Goal: Task Accomplishment & Management: Complete application form

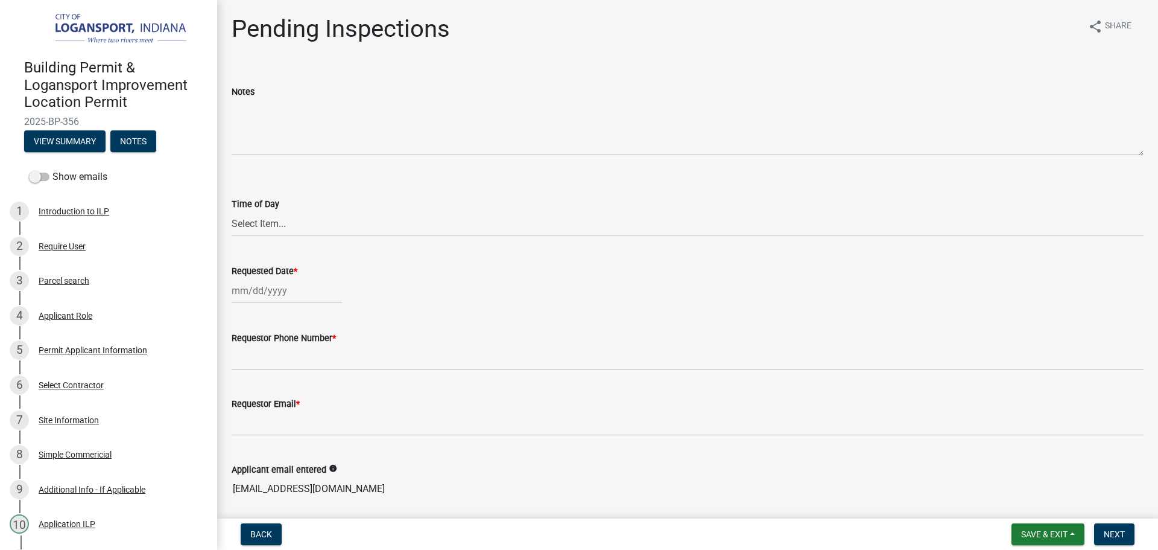
scroll to position [588, 0]
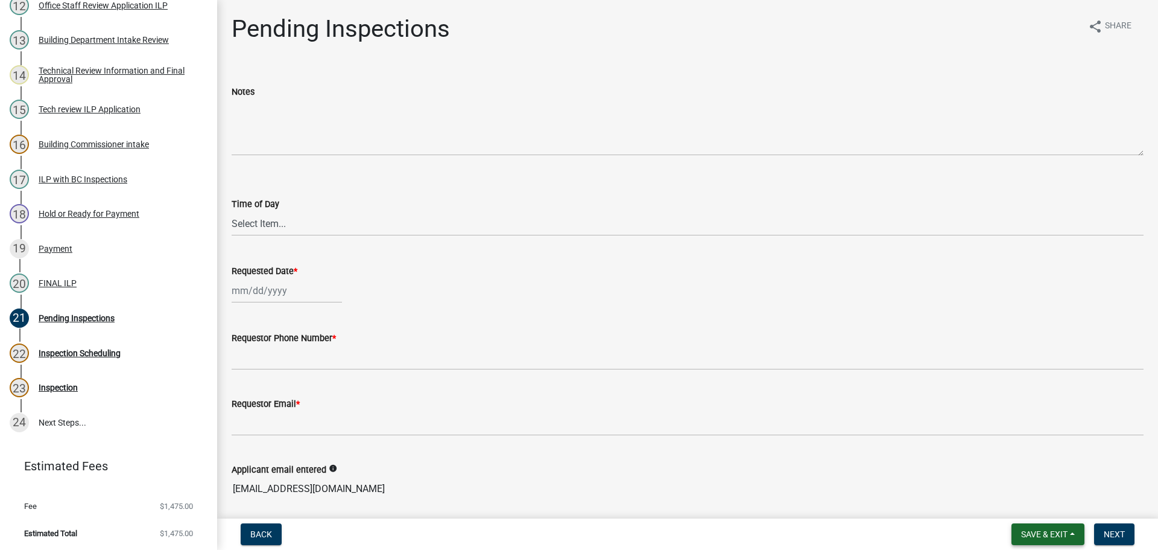
click at [1046, 536] on span "Save & Exit" at bounding box center [1045, 534] width 46 height 10
click at [1022, 502] on button "Save & Exit" at bounding box center [1036, 502] width 97 height 29
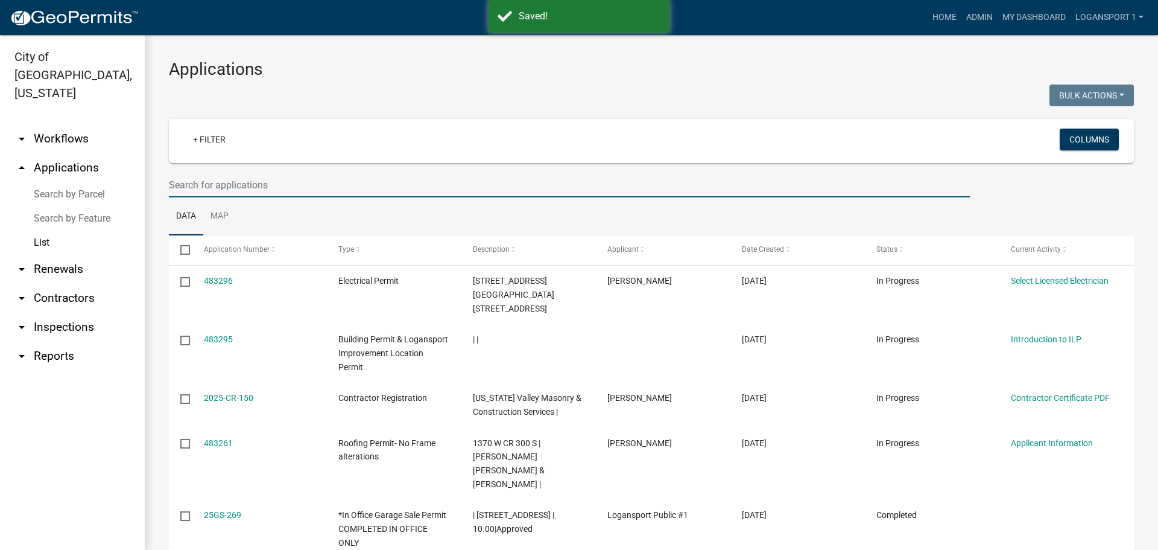
click at [262, 186] on input "text" at bounding box center [569, 185] width 801 height 25
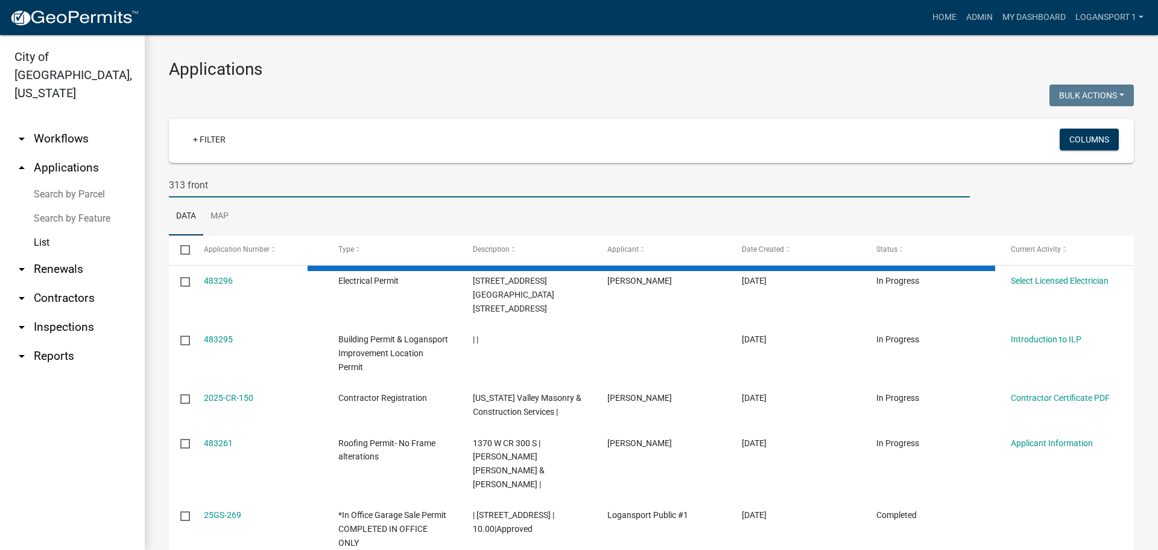
type input "313 front"
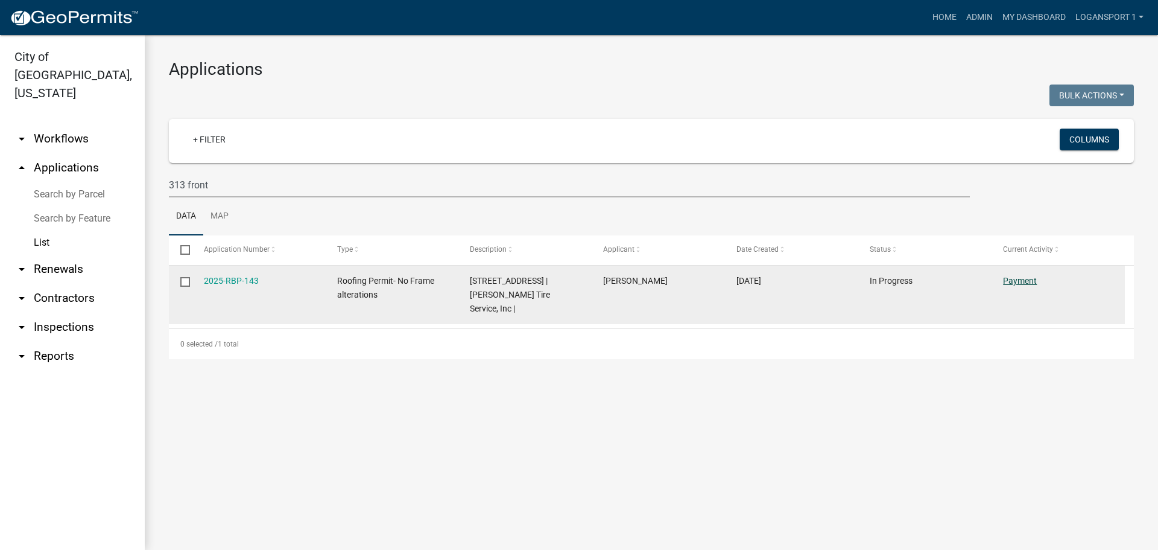
click at [1031, 282] on link "Payment" at bounding box center [1020, 281] width 34 height 10
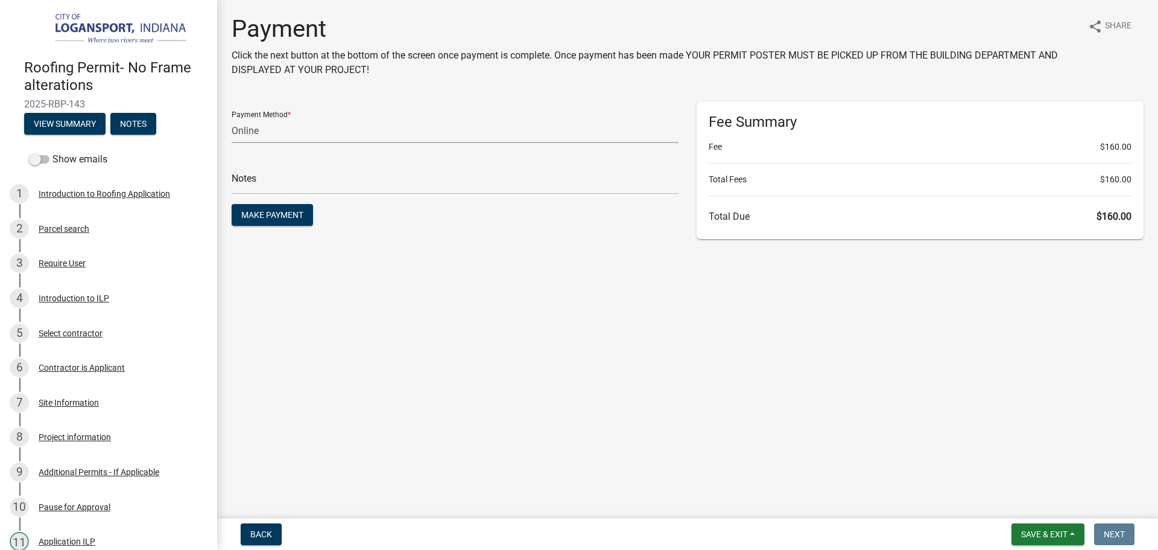
click at [323, 132] on select "Credit Card POS Check Cash Online" at bounding box center [455, 130] width 447 height 25
select select "2: 1"
click at [232, 118] on select "Credit Card POS Check Cash Online" at bounding box center [455, 130] width 447 height 25
click at [295, 177] on input "text" at bounding box center [455, 182] width 447 height 25
click at [294, 180] on input "text" at bounding box center [455, 182] width 447 height 25
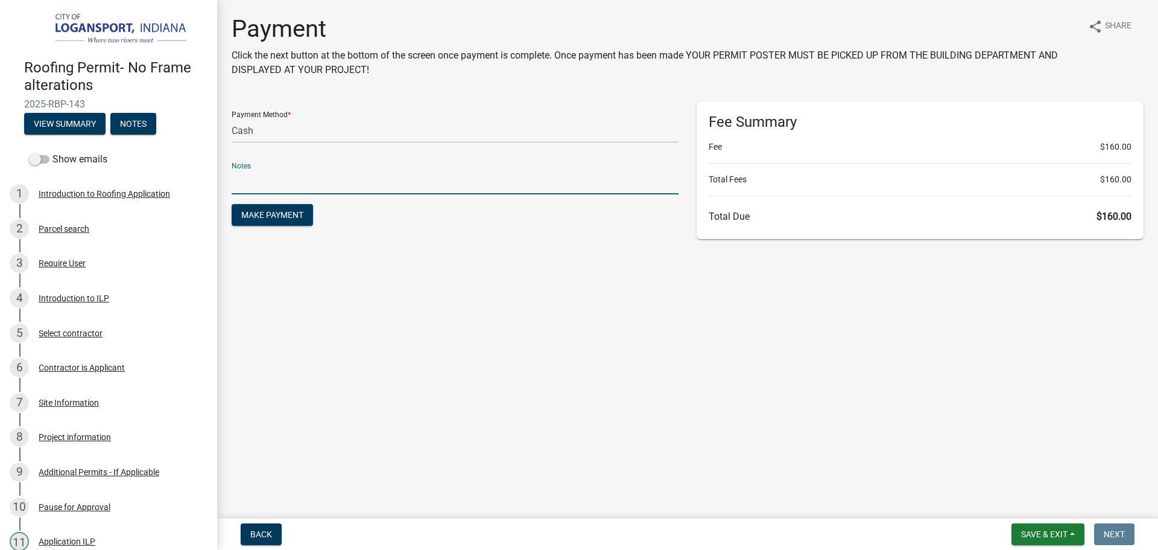
drag, startPoint x: 294, startPoint y: 180, endPoint x: 340, endPoint y: 214, distance: 57.3
click at [340, 214] on form "Payment Method * Credit Card POS Check Cash Online Notes Make Payment" at bounding box center [455, 164] width 447 height 127
type input "118386"
click at [284, 215] on span "Make Payment" at bounding box center [272, 215] width 62 height 10
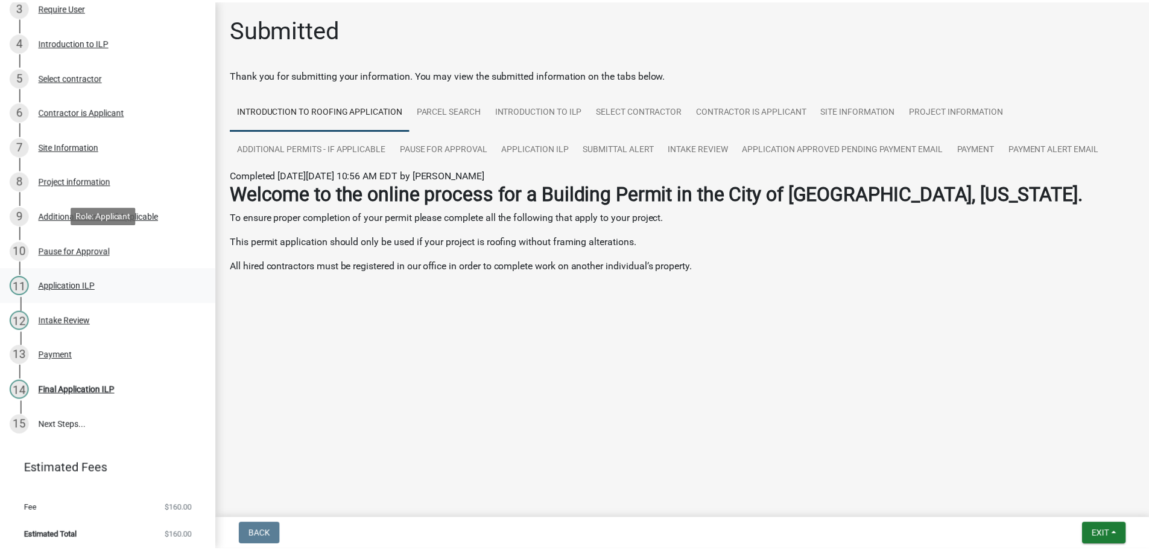
scroll to position [258, 0]
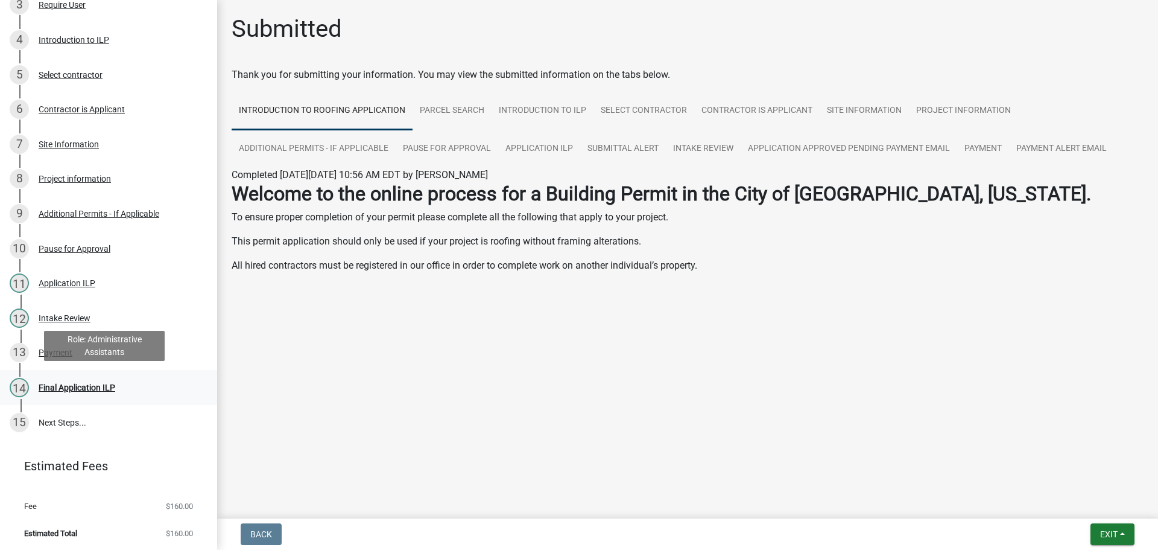
click at [95, 387] on div "Final Application ILP" at bounding box center [77, 387] width 77 height 8
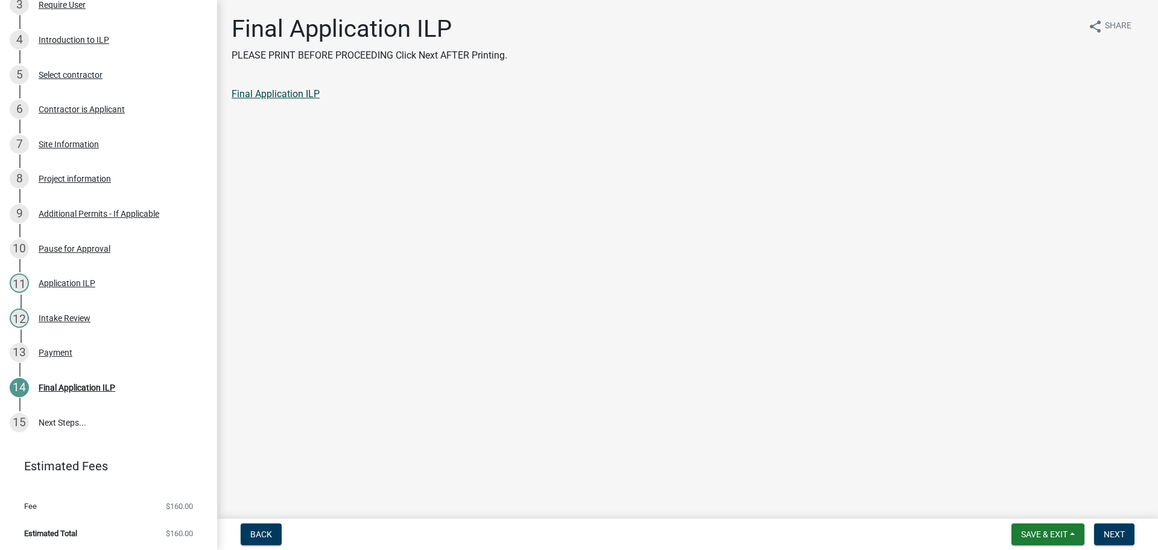
click at [272, 97] on link "Final Application ILP" at bounding box center [276, 93] width 88 height 11
click at [1128, 528] on button "Next" at bounding box center [1115, 534] width 40 height 22
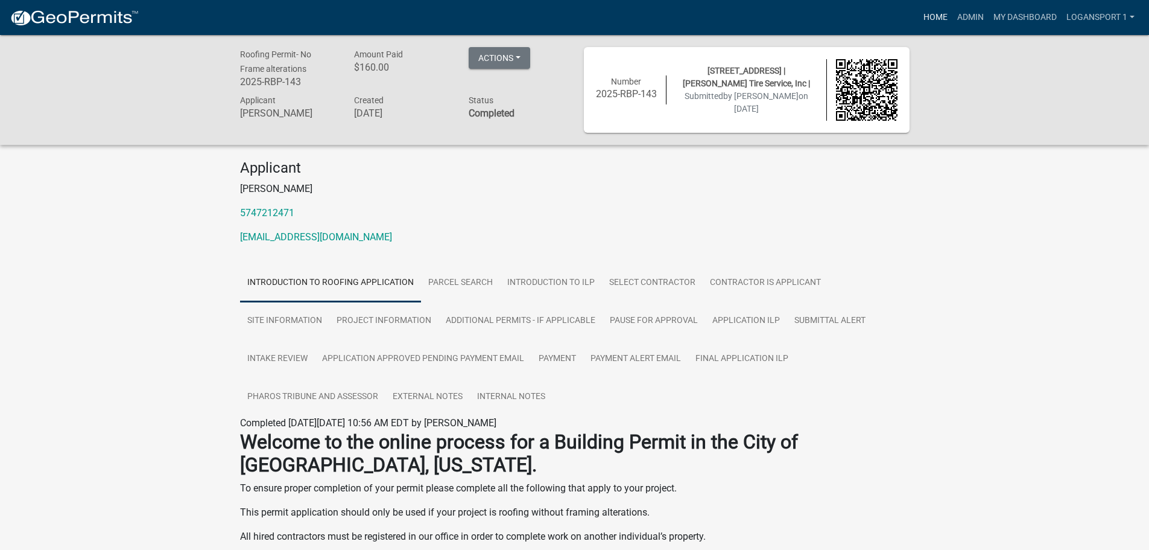
click at [923, 18] on link "Home" at bounding box center [936, 17] width 34 height 23
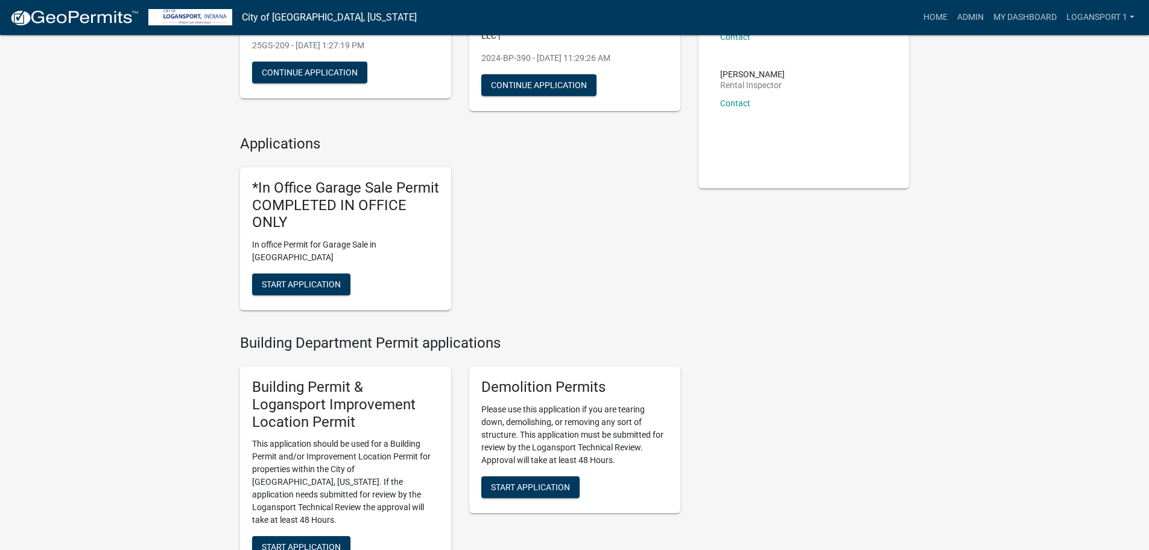
scroll to position [241, 0]
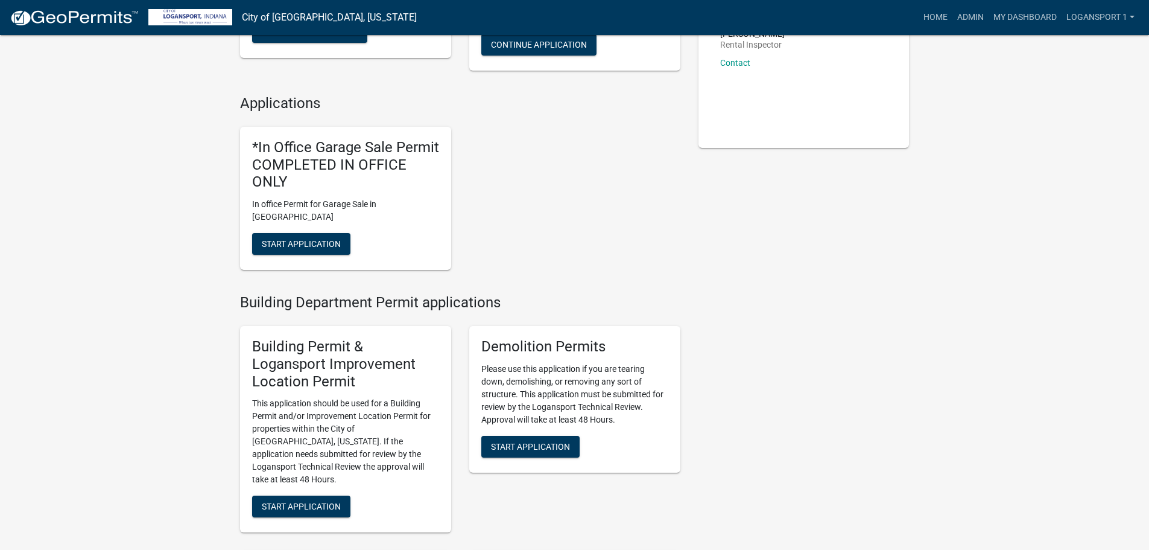
click at [282, 483] on div "Building Permit & Logansport Improvement Location Permit This application shoul…" at bounding box center [345, 429] width 211 height 206
click at [280, 495] on button "Start Application" at bounding box center [301, 506] width 98 height 22
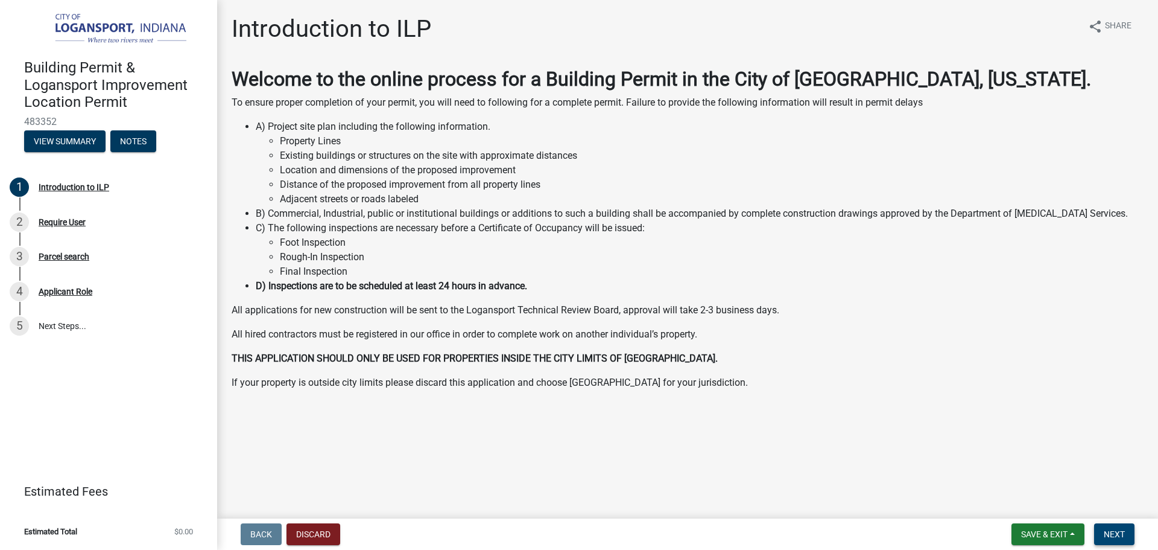
click at [1120, 529] on span "Next" at bounding box center [1114, 534] width 21 height 10
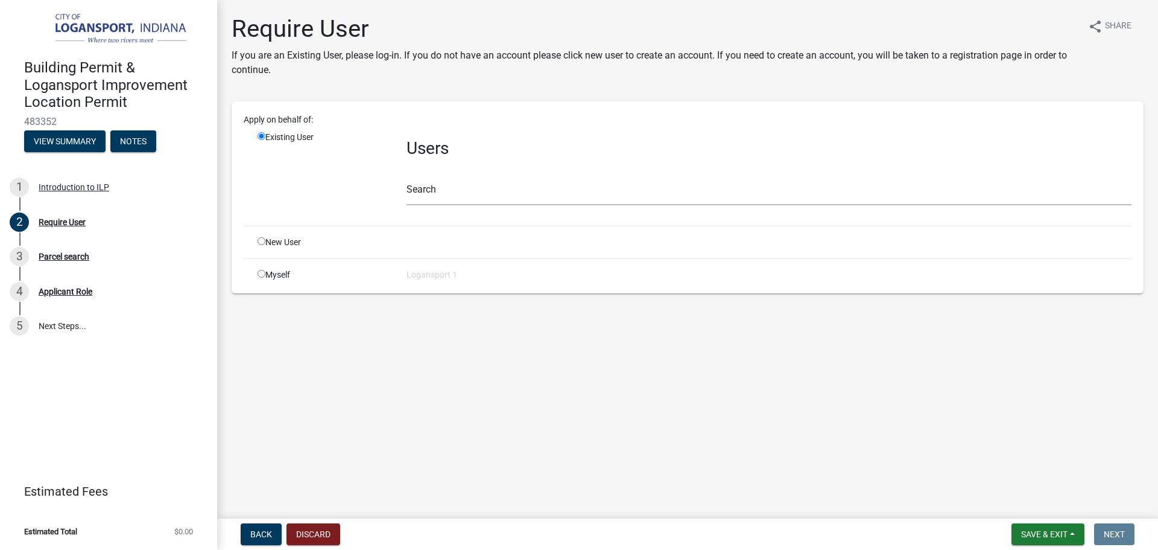
click at [261, 242] on input "radio" at bounding box center [262, 241] width 8 height 8
radio input "true"
radio input "false"
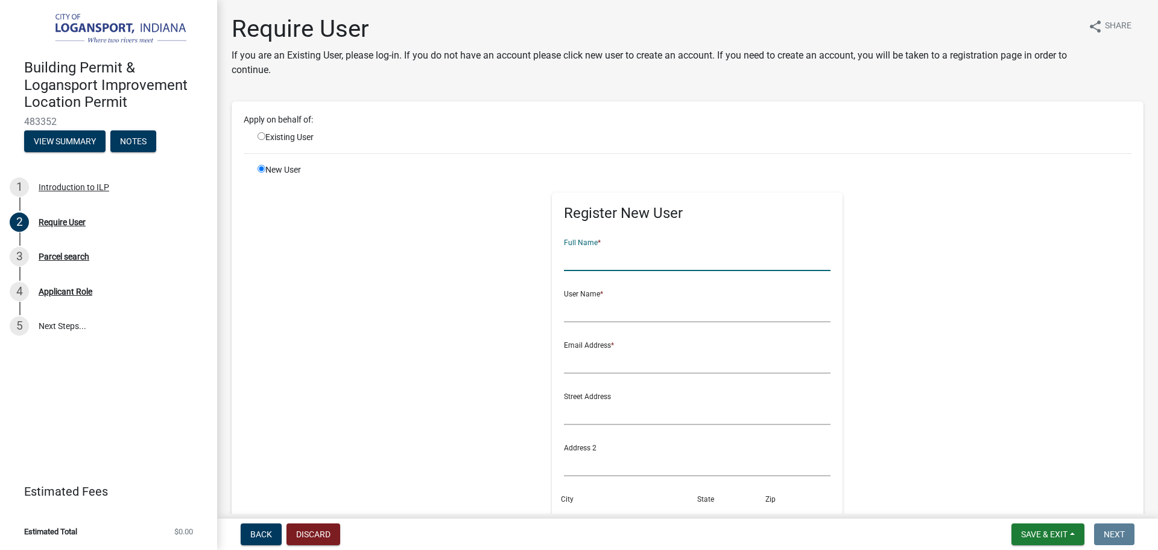
click at [592, 255] on input "text" at bounding box center [697, 258] width 267 height 25
type input "[PERSON_NAME]"
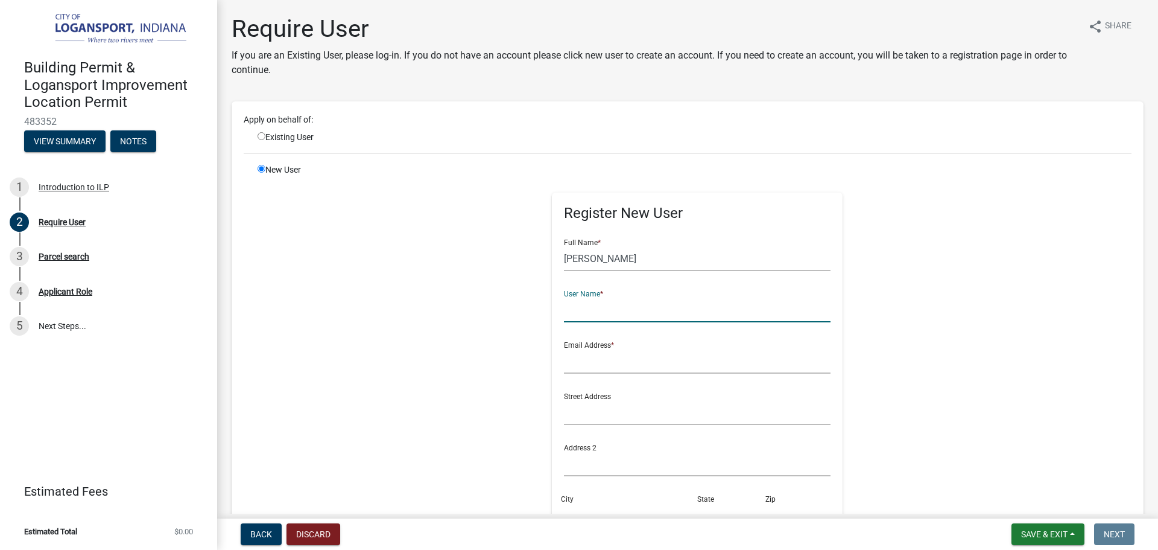
click at [593, 316] on input "text" at bounding box center [697, 309] width 267 height 25
type input "[PERSON_NAME]"
click at [261, 137] on input "radio" at bounding box center [262, 136] width 8 height 8
radio input "true"
radio input "false"
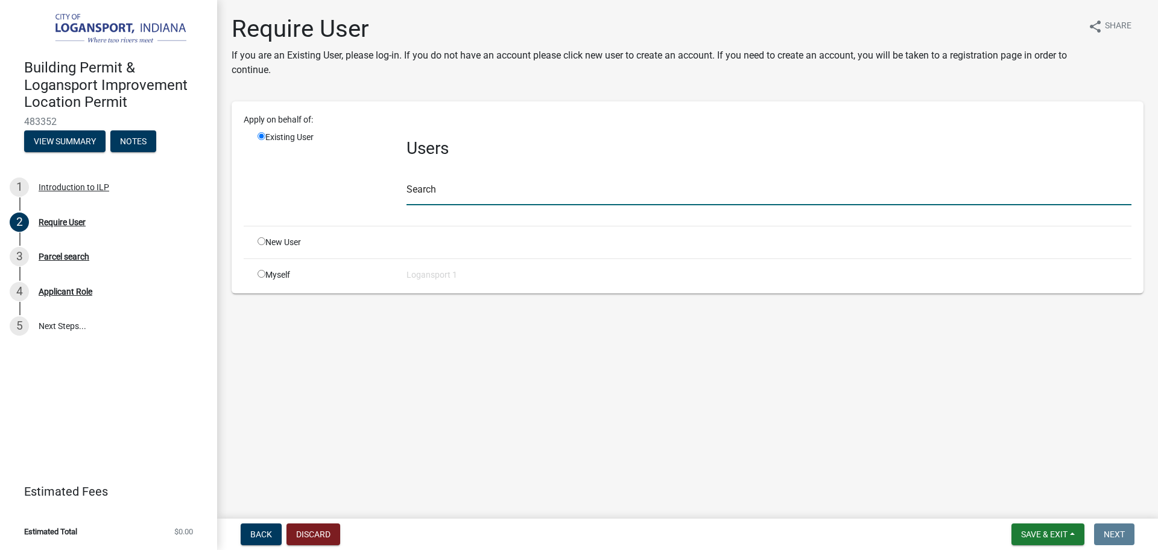
click at [433, 189] on input "text" at bounding box center [769, 192] width 725 height 25
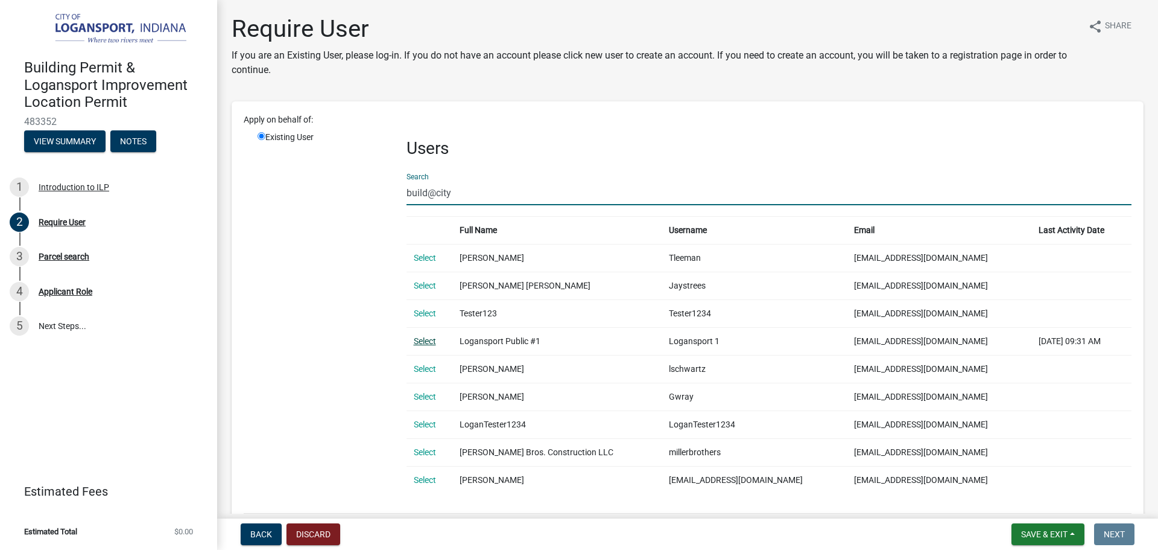
type input "build@city"
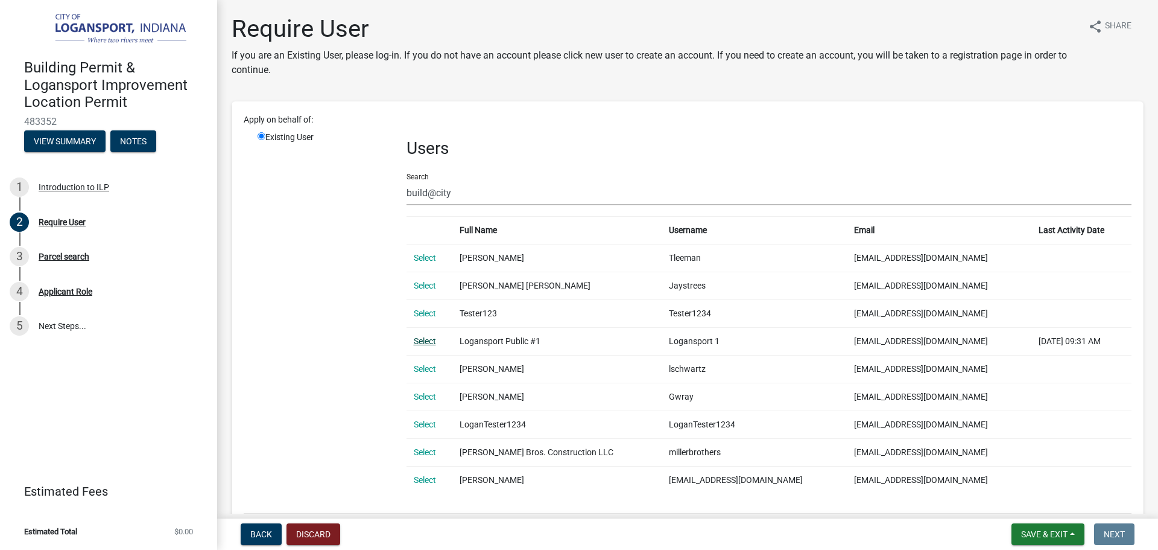
click at [421, 341] on link "Select" at bounding box center [425, 341] width 22 height 10
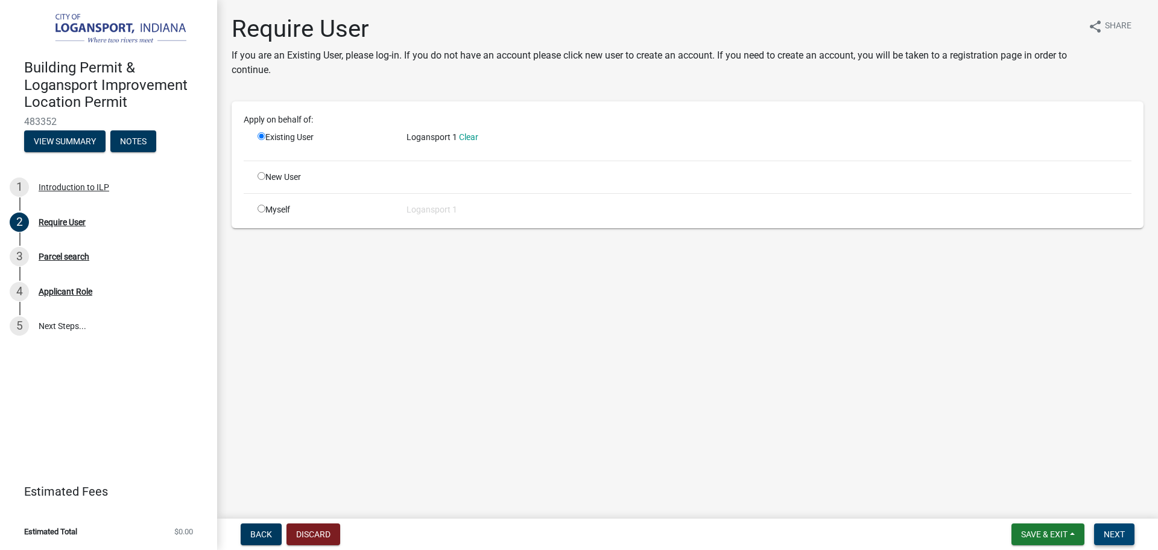
click at [1114, 534] on span "Next" at bounding box center [1114, 534] width 21 height 10
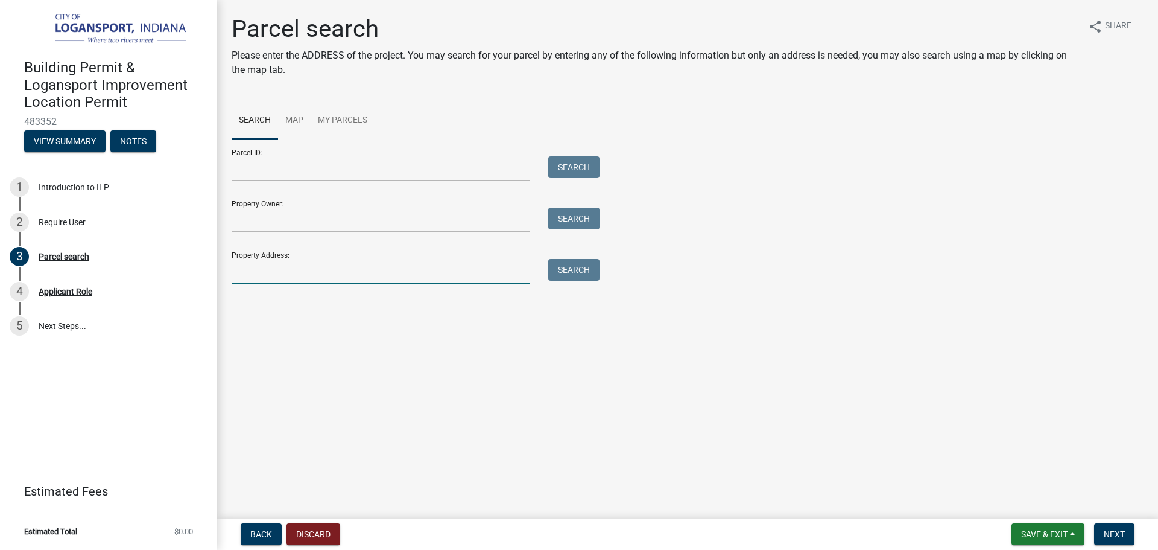
click at [282, 280] on input "Property Address:" at bounding box center [381, 271] width 299 height 25
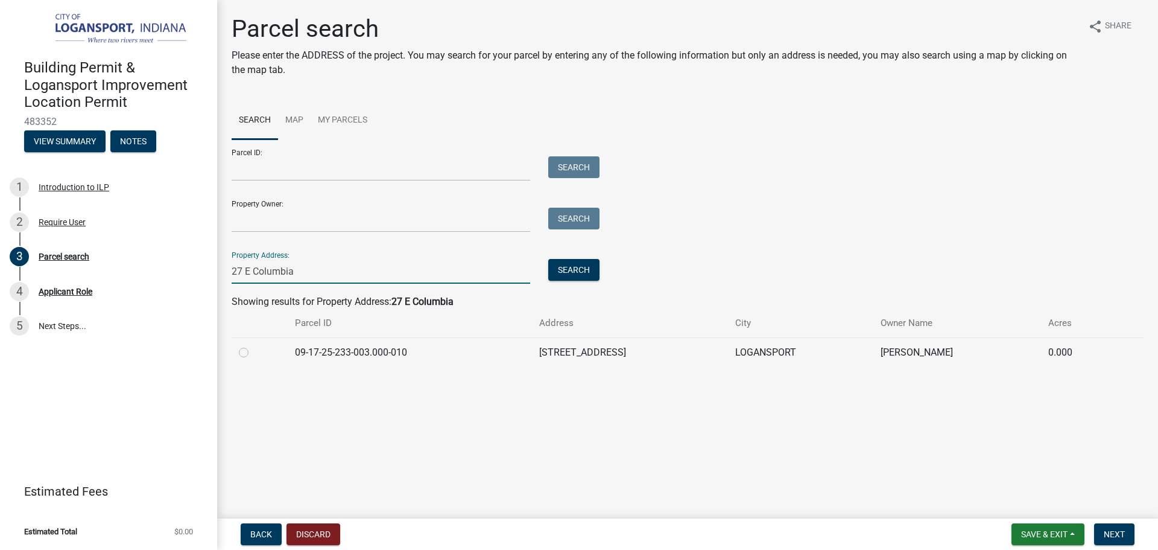
type input "27 E Columbia"
drag, startPoint x: 240, startPoint y: 357, endPoint x: 270, endPoint y: 355, distance: 30.2
click at [253, 345] on label at bounding box center [253, 345] width 0 height 0
click at [253, 353] on input "radio" at bounding box center [257, 349] width 8 height 8
radio input "true"
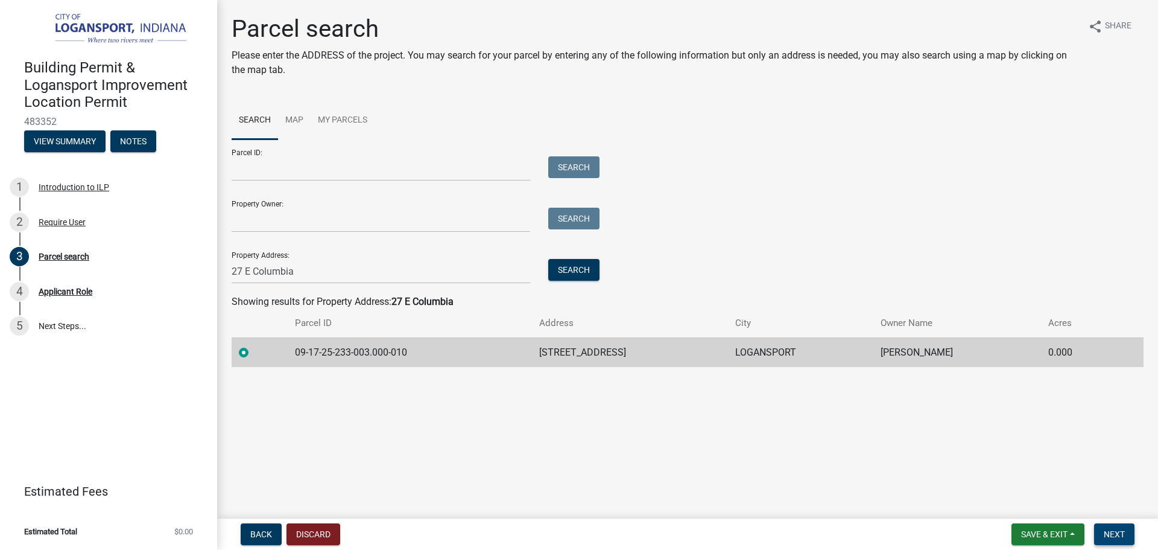
click at [1120, 529] on span "Next" at bounding box center [1114, 534] width 21 height 10
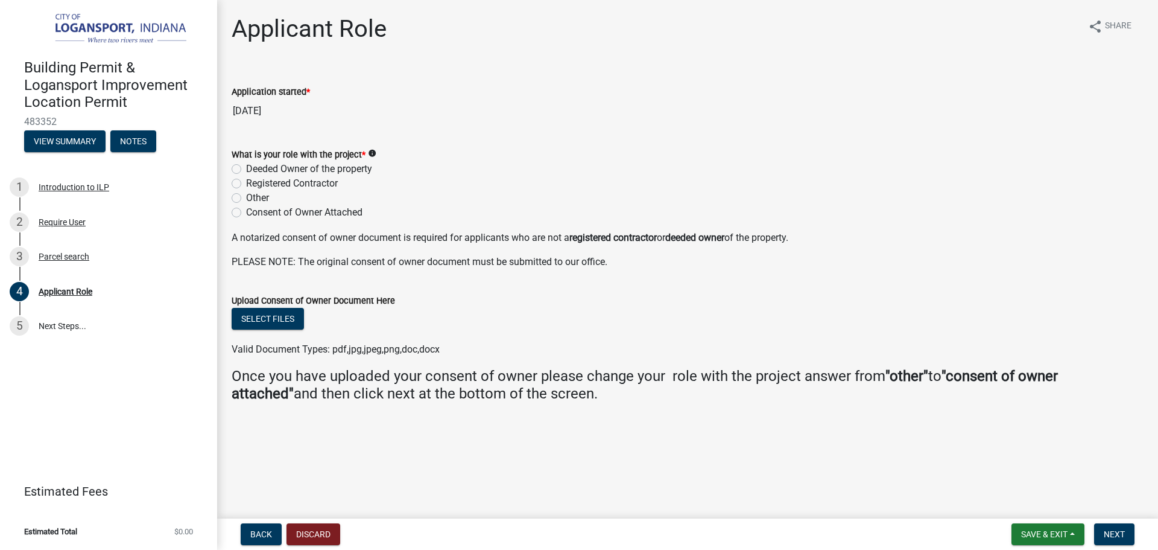
click at [246, 168] on label "Deeded Owner of the property" at bounding box center [309, 169] width 126 height 14
click at [246, 168] on input "Deeded Owner of the property" at bounding box center [250, 166] width 8 height 8
radio input "true"
click at [1109, 530] on span "Next" at bounding box center [1114, 534] width 21 height 10
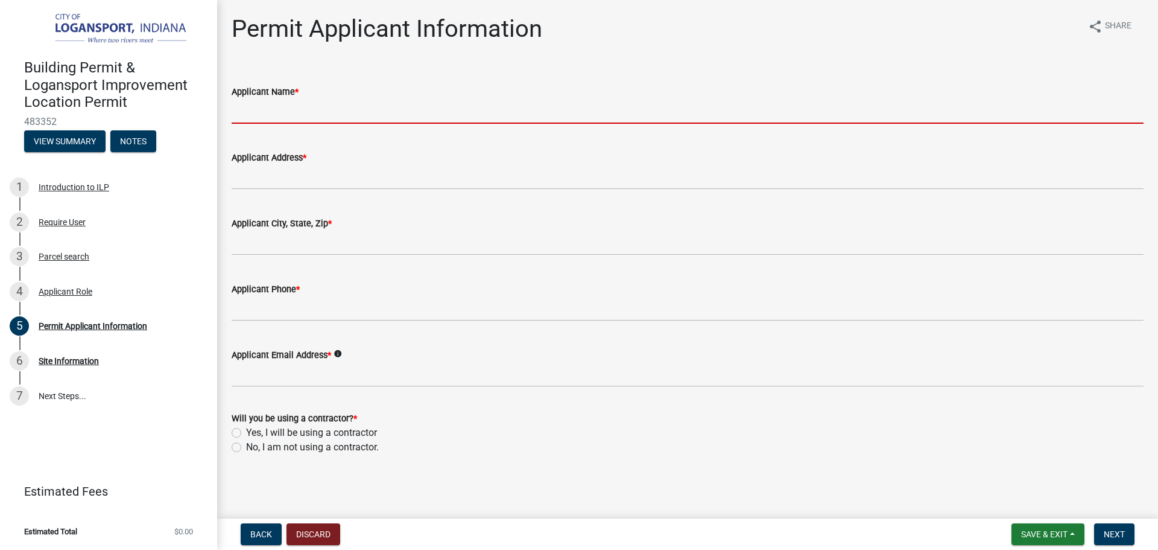
click at [331, 113] on input "Applicant Name *" at bounding box center [688, 111] width 912 height 25
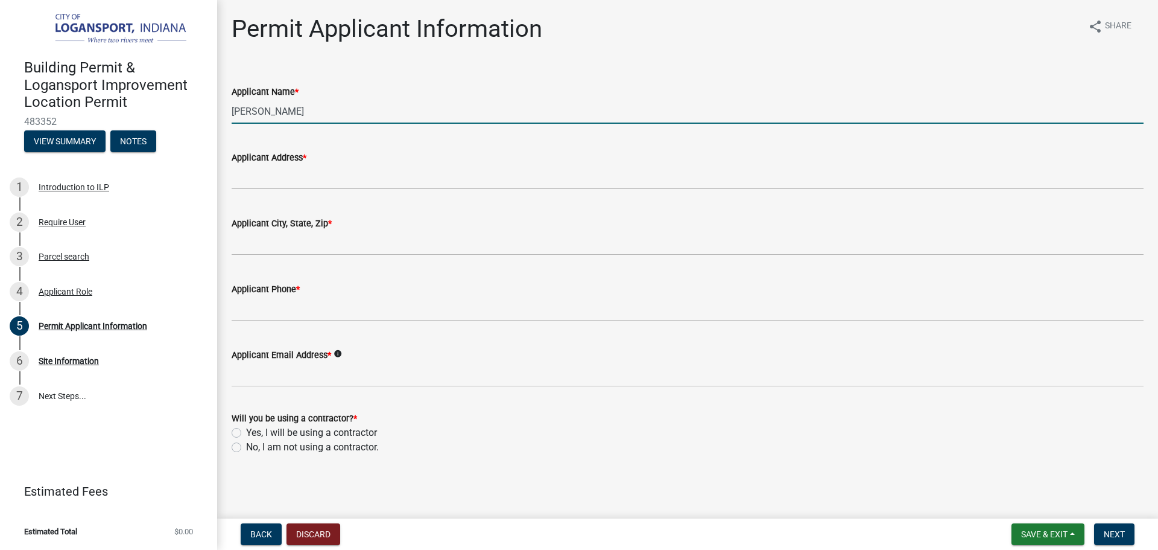
type input "[PERSON_NAME]"
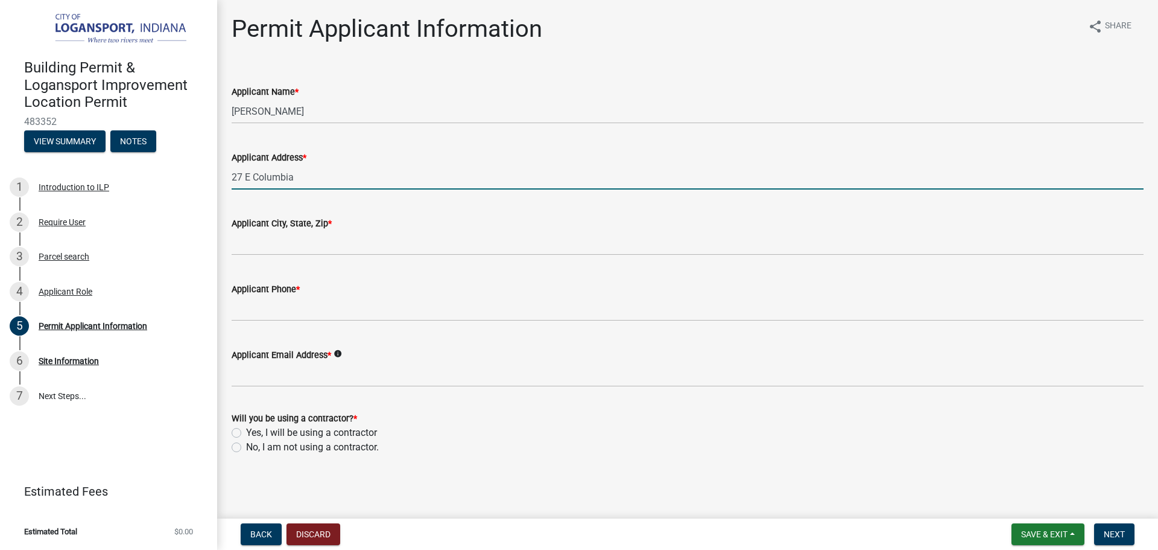
type input "27 E Columbia"
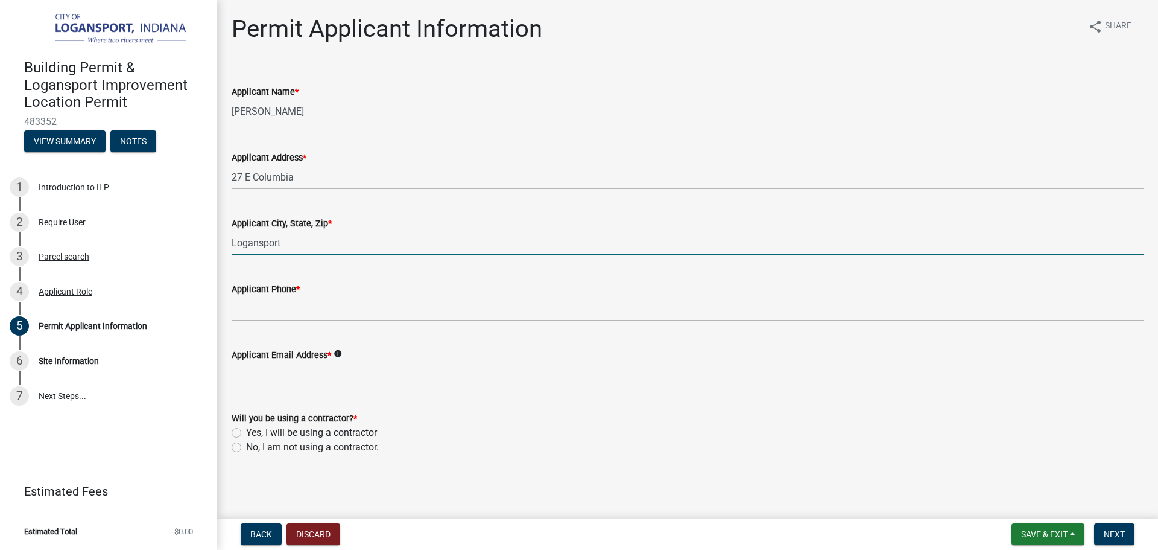
type input "Logansport"
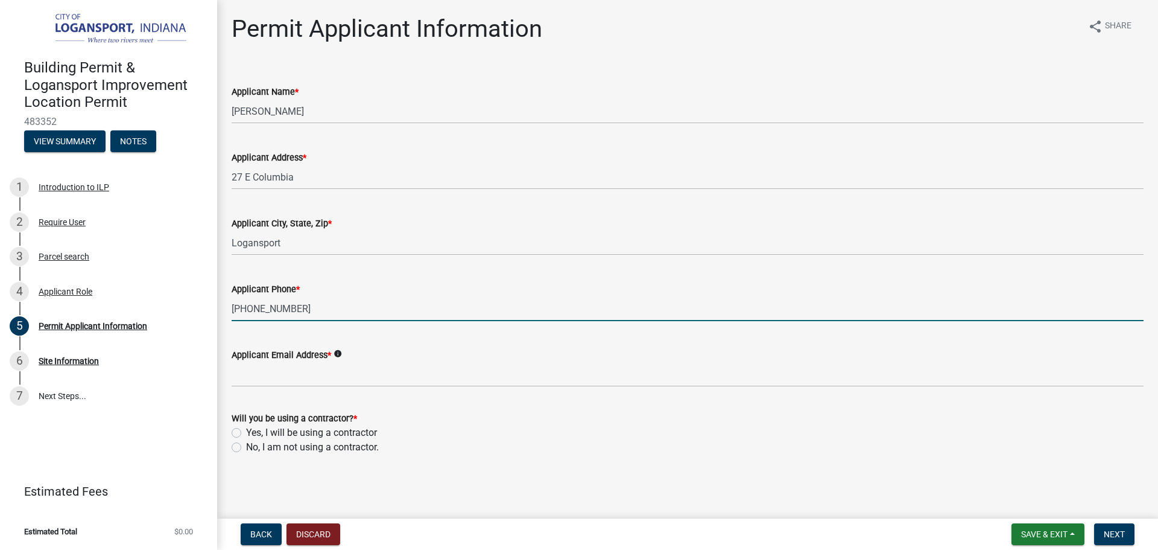
type input "[PHONE_NUMBER]"
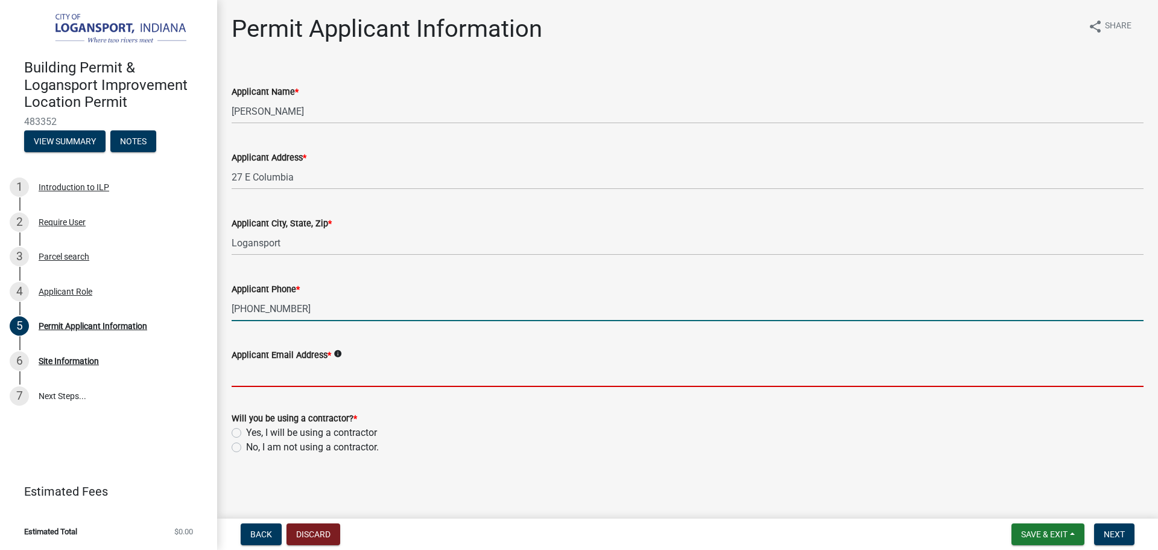
click at [299, 376] on input "Applicant Email Address *" at bounding box center [688, 374] width 912 height 25
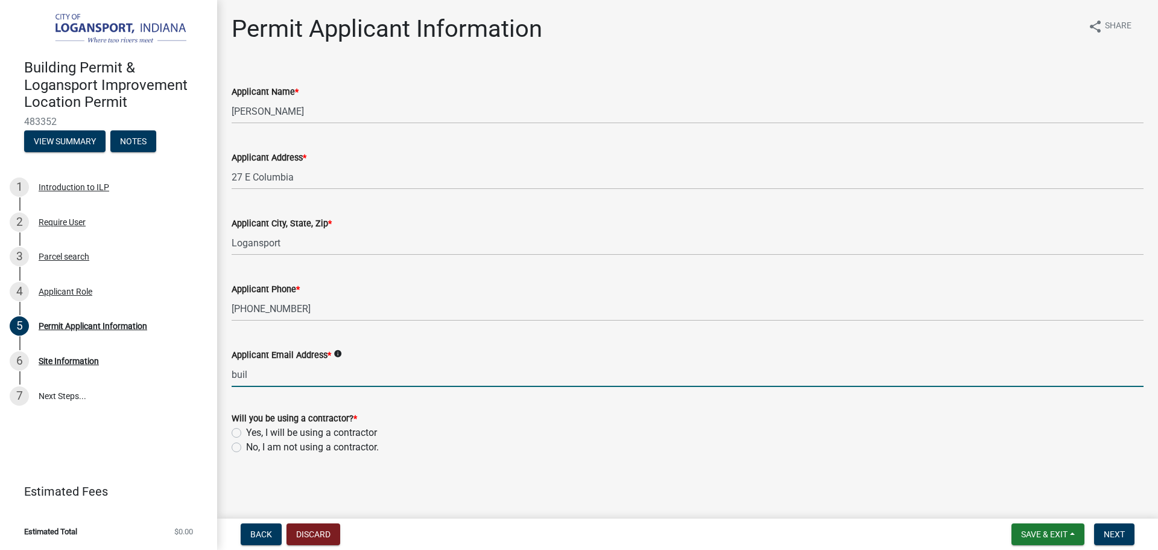
type input "[EMAIL_ADDRESS][DOMAIN_NAME]"
drag, startPoint x: 237, startPoint y: 448, endPoint x: 245, endPoint y: 447, distance: 8.5
click at [246, 448] on label "No, I am not using a contractor." at bounding box center [312, 447] width 133 height 14
click at [246, 448] on input "No, I am not using a contractor." at bounding box center [250, 444] width 8 height 8
radio input "true"
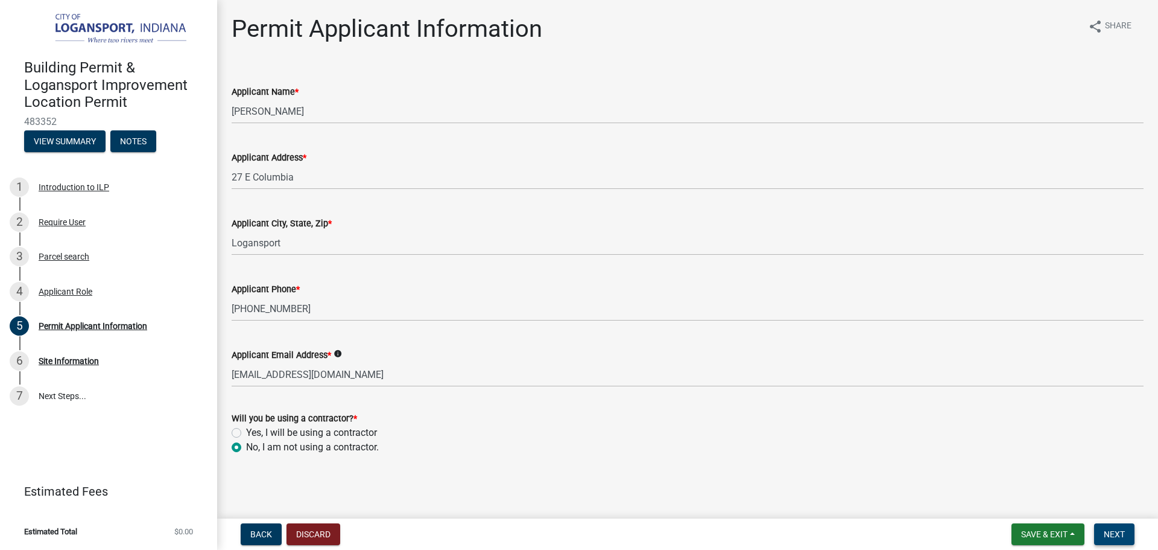
click at [1119, 526] on button "Next" at bounding box center [1115, 534] width 40 height 22
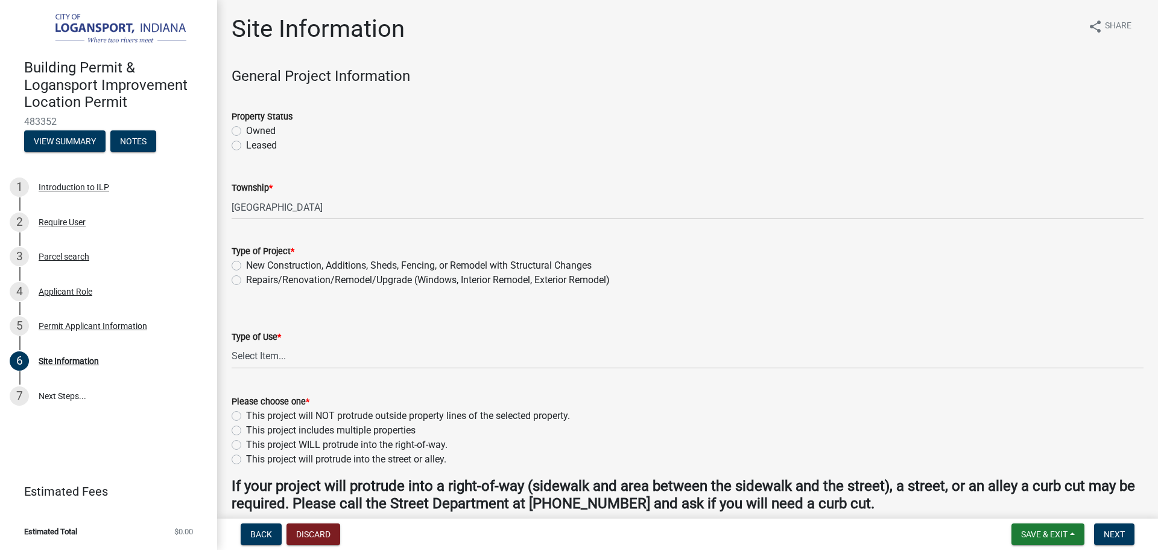
click at [246, 131] on label "Owned" at bounding box center [261, 131] width 30 height 14
click at [246, 131] on input "Owned" at bounding box center [250, 128] width 8 height 8
radio input "true"
click at [246, 263] on label "New Construction, Additions, Sheds, Fencing, or Remodel with Structural Changes" at bounding box center [419, 265] width 346 height 14
click at [246, 263] on input "New Construction, Additions, Sheds, Fencing, or Remodel with Structural Changes" at bounding box center [250, 262] width 8 height 8
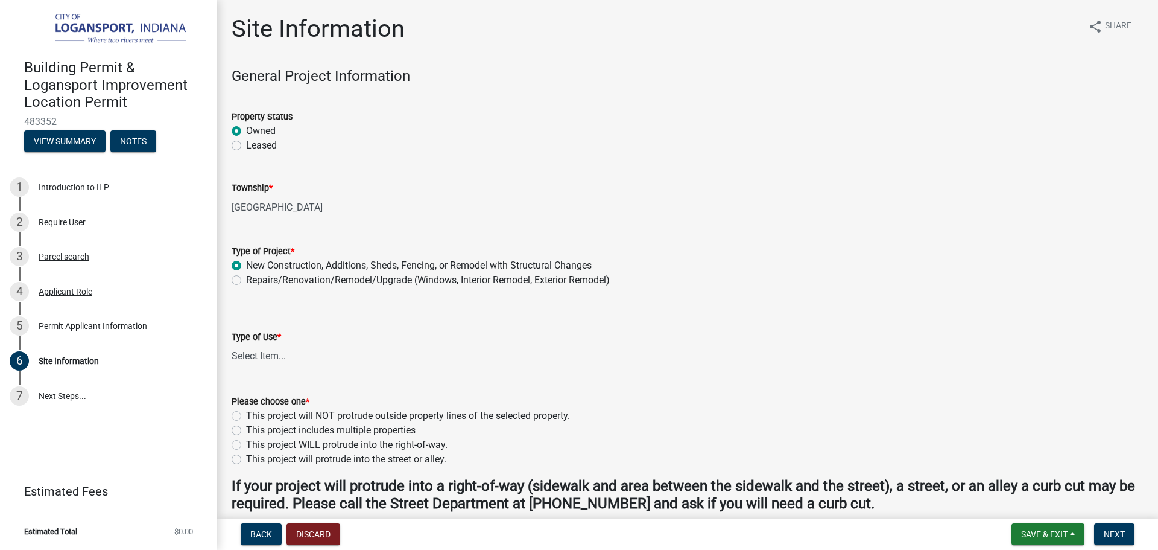
radio input "true"
click at [259, 353] on select "Select Item... Residential Commercial/Industrial Agricultural Public/Semi Public" at bounding box center [688, 356] width 912 height 25
click at [232, 344] on select "Select Item... Residential Commercial/Industrial Agricultural Public/Semi Public" at bounding box center [688, 356] width 912 height 25
select select "62802869-e470-474a-8a4c-8dbe1ccdd5ac"
click at [246, 412] on label "This project will NOT protrude outside property lines of the selected property." at bounding box center [408, 415] width 324 height 14
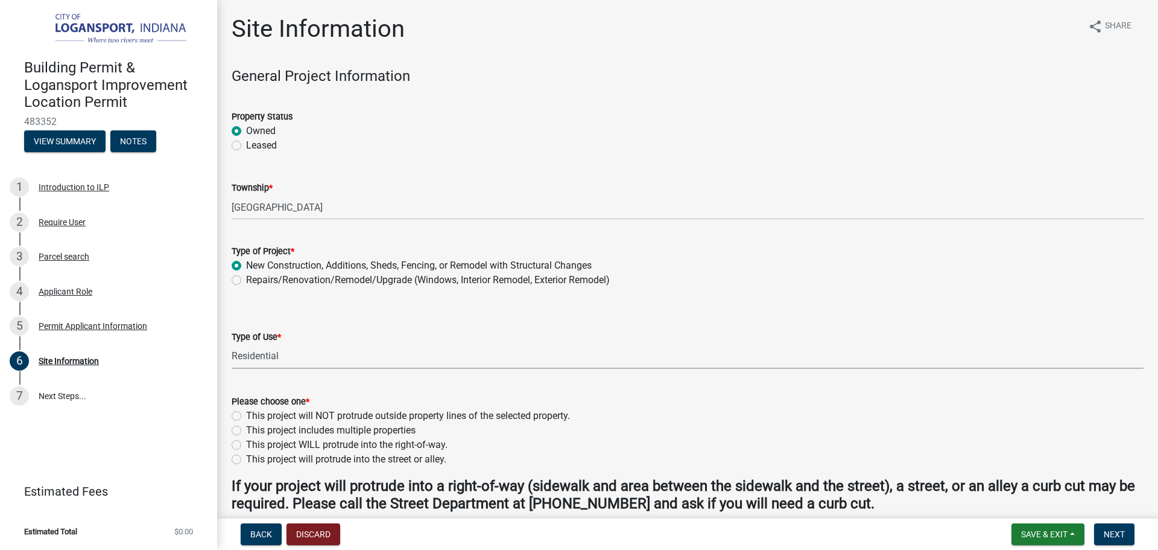
click at [246, 412] on input "This project will NOT protrude outside property lines of the selected property." at bounding box center [250, 412] width 8 height 8
radio input "true"
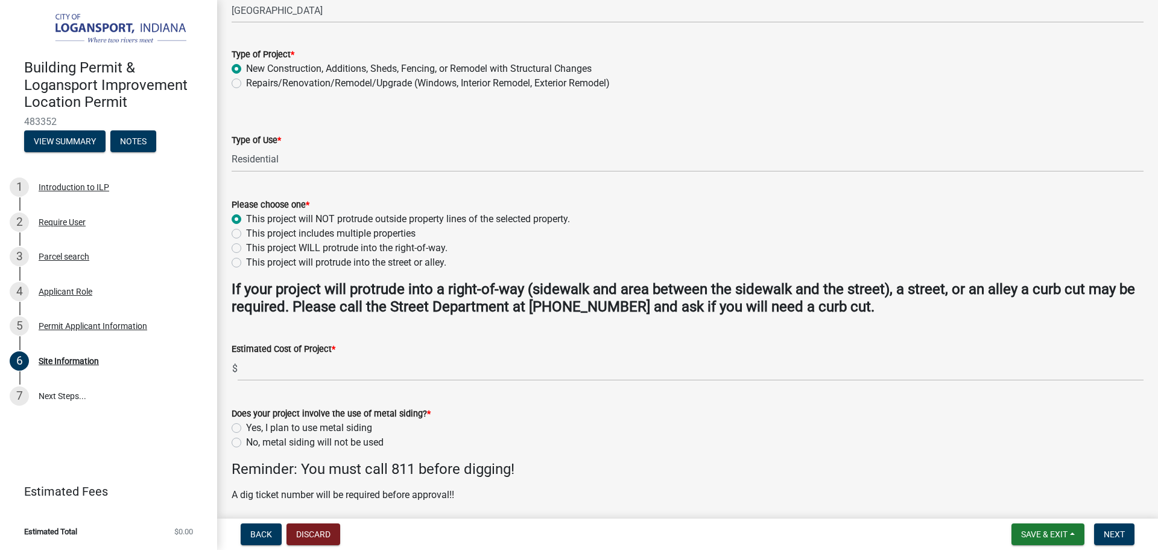
scroll to position [241, 0]
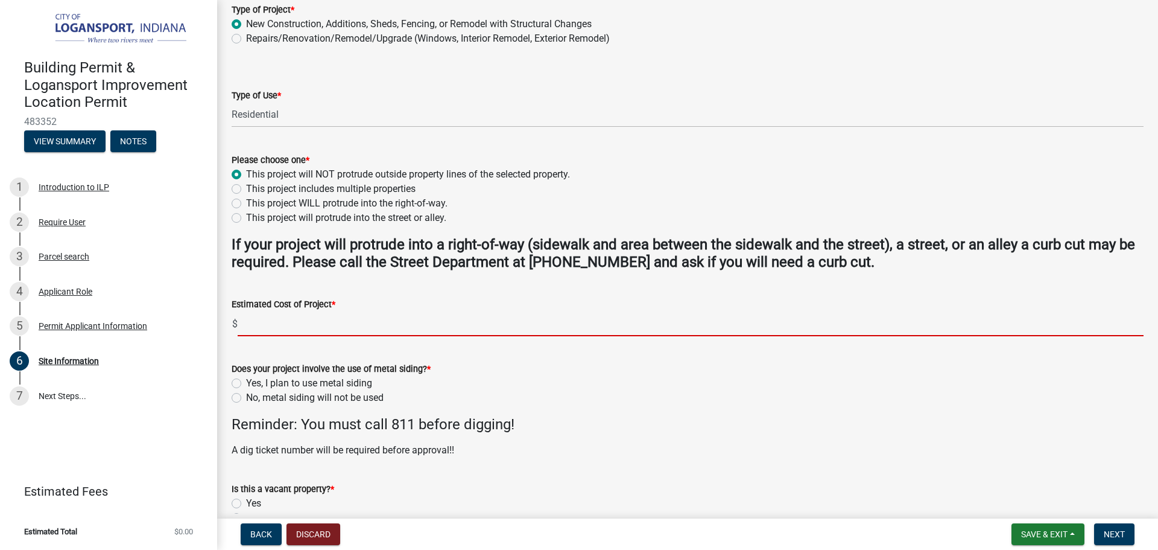
click at [259, 325] on input "text" at bounding box center [691, 323] width 906 height 25
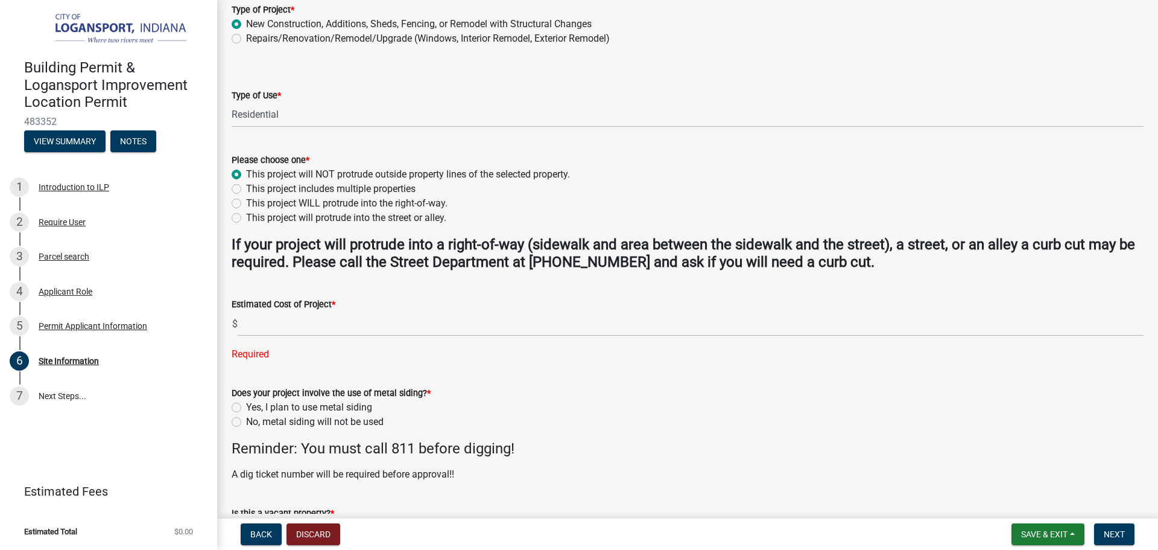
click at [236, 395] on div "Does your project involve the use of metal siding? * Yes, I plan to use metal s…" at bounding box center [688, 407] width 912 height 43
click at [246, 422] on label "No, metal siding will not be used" at bounding box center [315, 422] width 138 height 14
click at [246, 422] on input "No, metal siding will not be used" at bounding box center [250, 419] width 8 height 8
radio input "true"
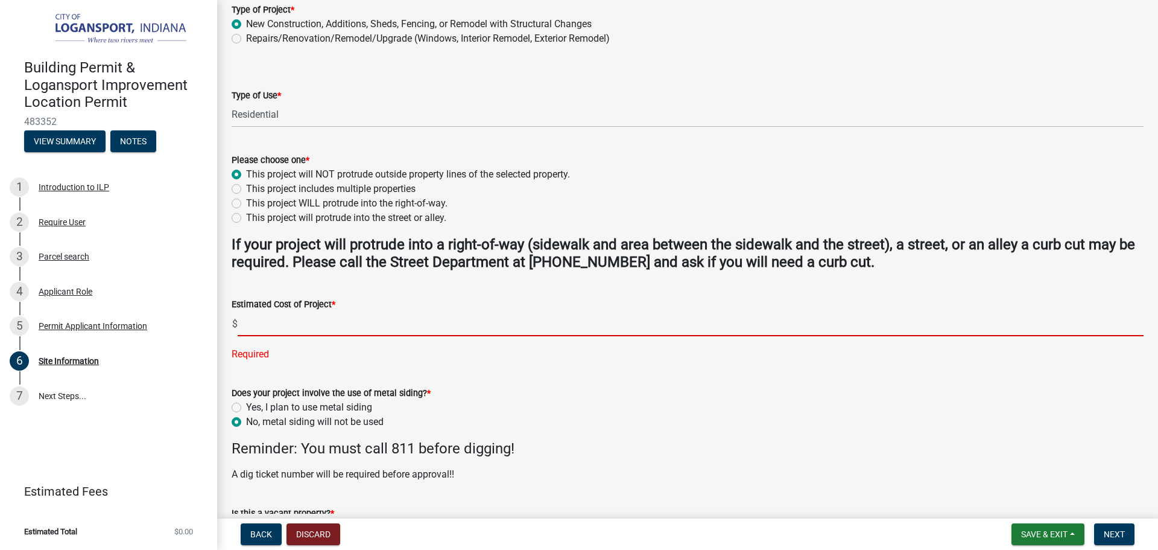
click at [255, 319] on input "text" at bounding box center [691, 323] width 906 height 25
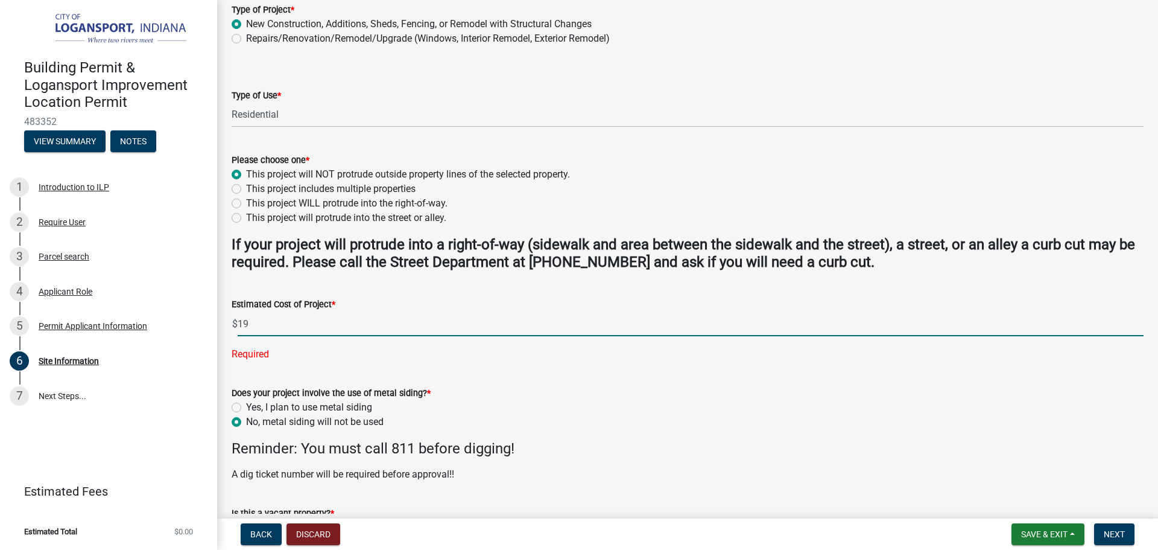
type input "1"
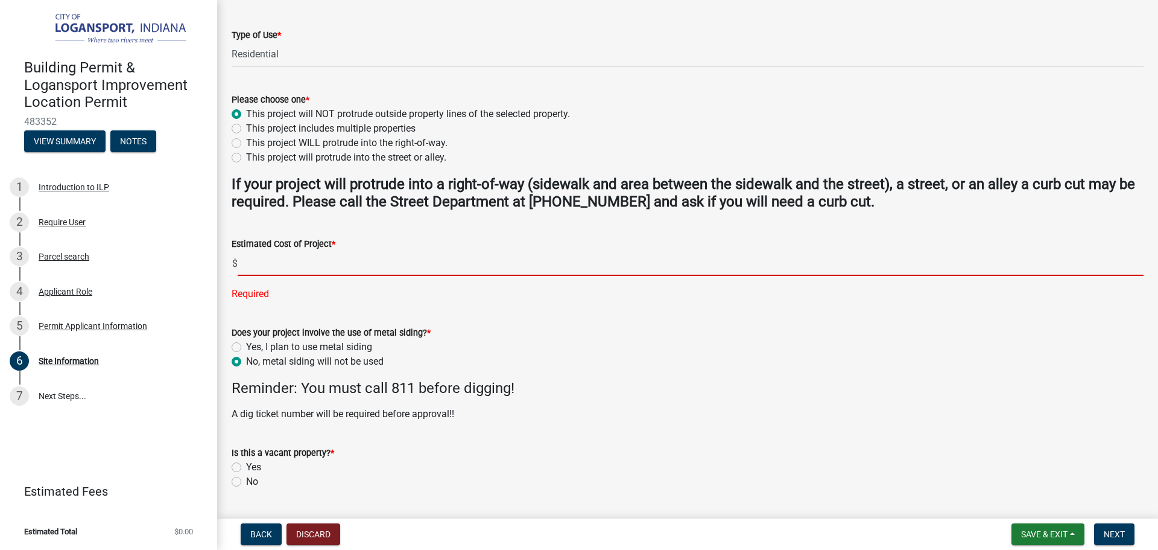
scroll to position [335, 0]
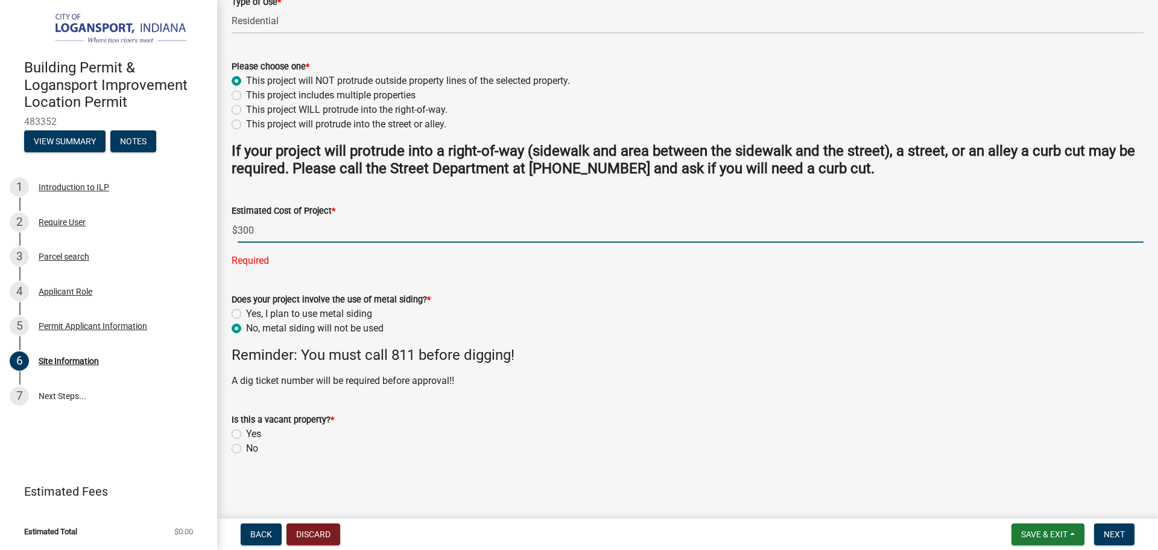
type input "300"
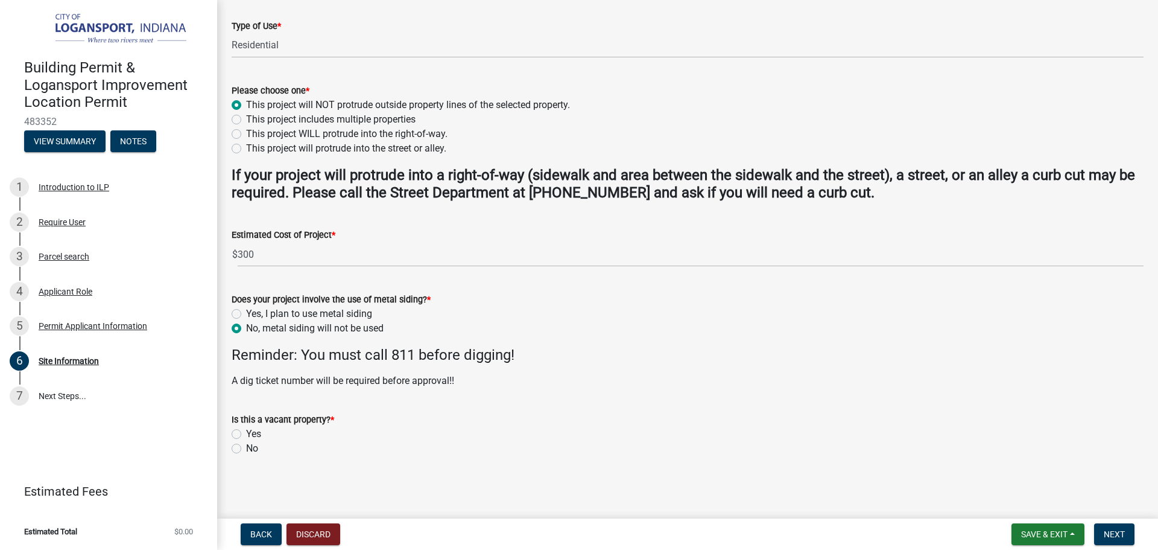
scroll to position [311, 0]
drag, startPoint x: 235, startPoint y: 448, endPoint x: 243, endPoint y: 450, distance: 8.8
click at [246, 448] on label "No" at bounding box center [252, 448] width 12 height 14
click at [246, 448] on input "No" at bounding box center [250, 445] width 8 height 8
radio input "true"
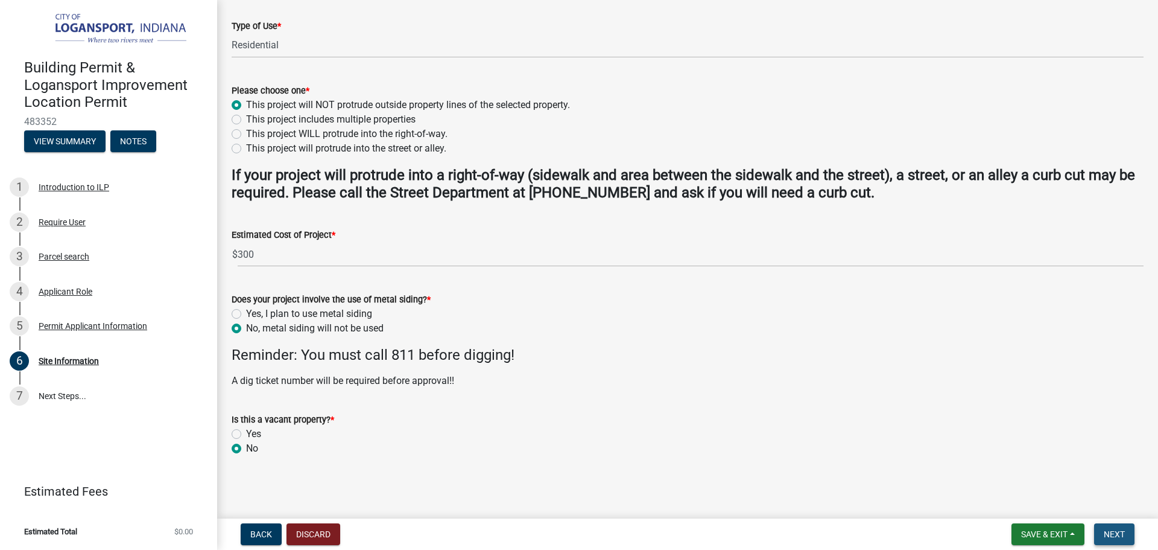
click at [1128, 533] on button "Next" at bounding box center [1115, 534] width 40 height 22
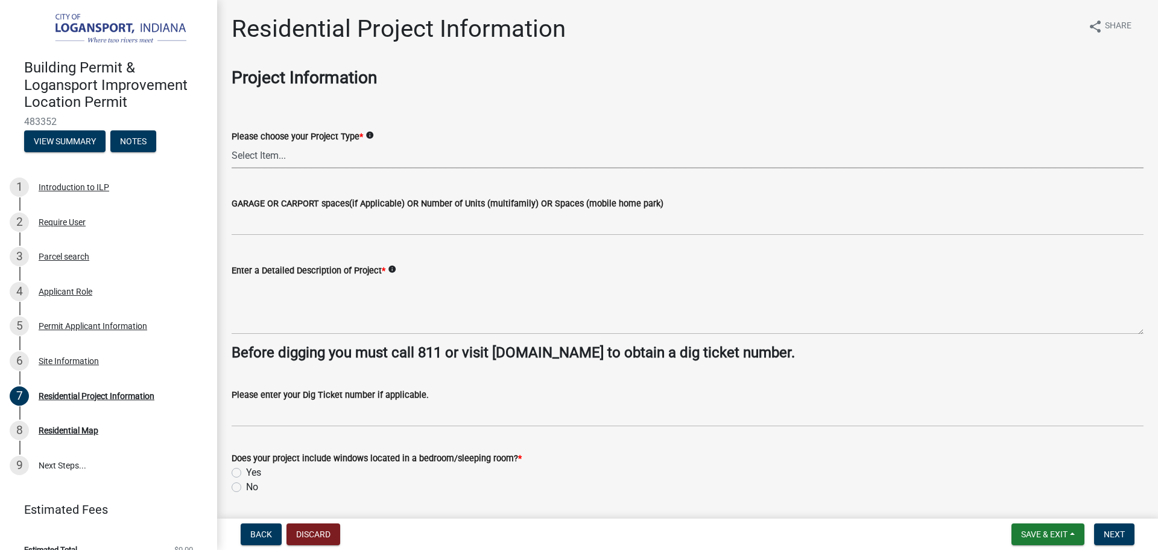
click at [273, 152] on select "Select Item... Single Family Pole Barn Home Multi Family Addition to Dwelling(a…" at bounding box center [688, 156] width 912 height 25
click at [232, 144] on select "Select Item... Single Family Pole Barn Home Multi Family Addition to Dwelling(a…" at bounding box center [688, 156] width 912 height 25
select select "379f7339-6ec9-4c1f-82ba-971c465cc0e0"
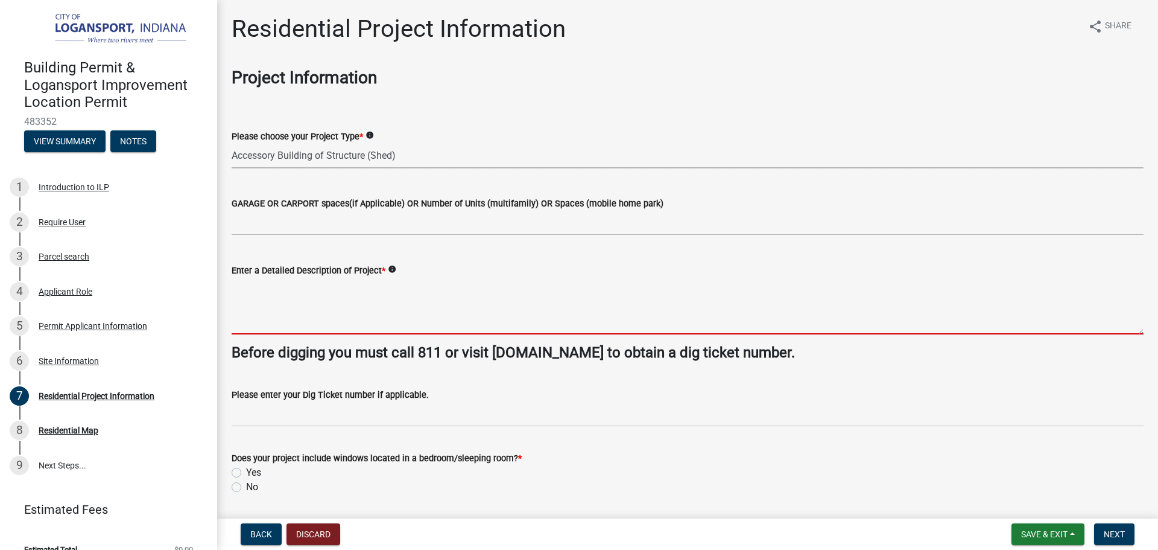
click at [270, 322] on textarea "Enter a Detailed Description of Project *" at bounding box center [688, 306] width 912 height 57
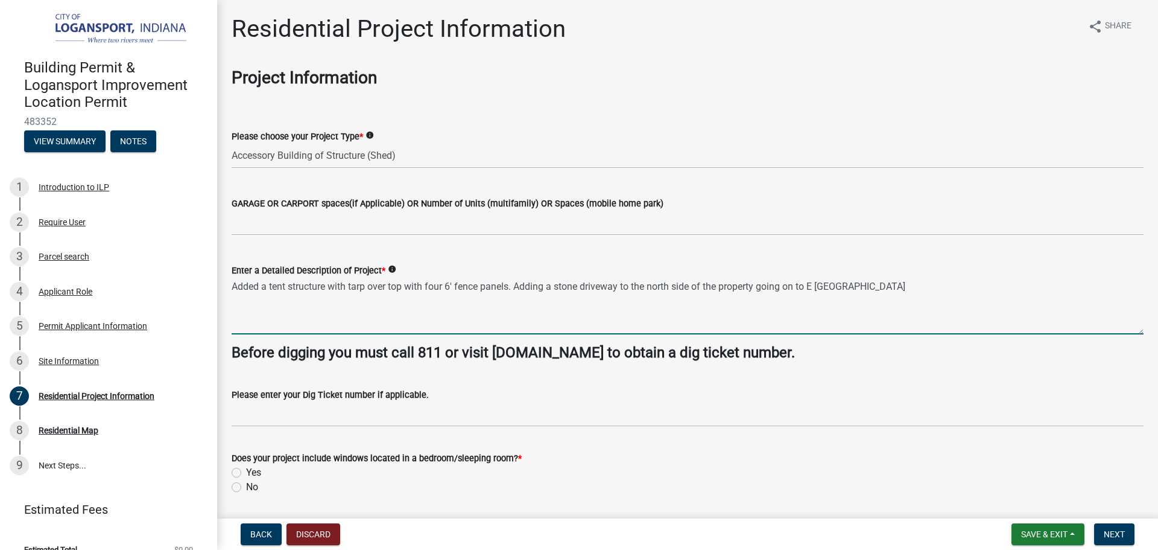
type textarea "Added a tent structure with tarp over top with four 6' fence panels. Adding a s…"
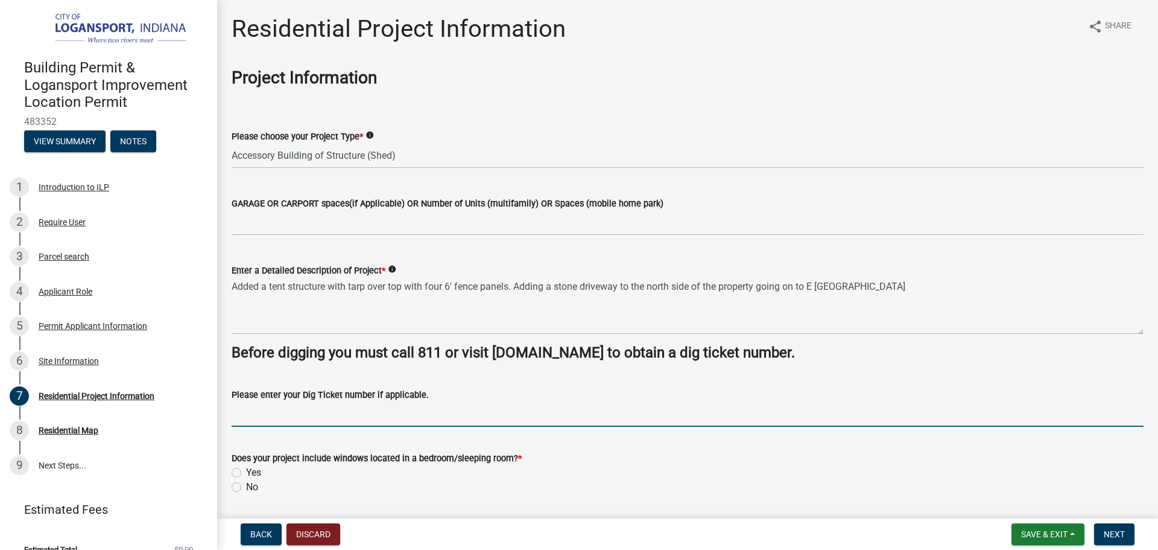
click at [309, 410] on input "Please enter your Dig Ticket number if applicable." at bounding box center [688, 414] width 912 height 25
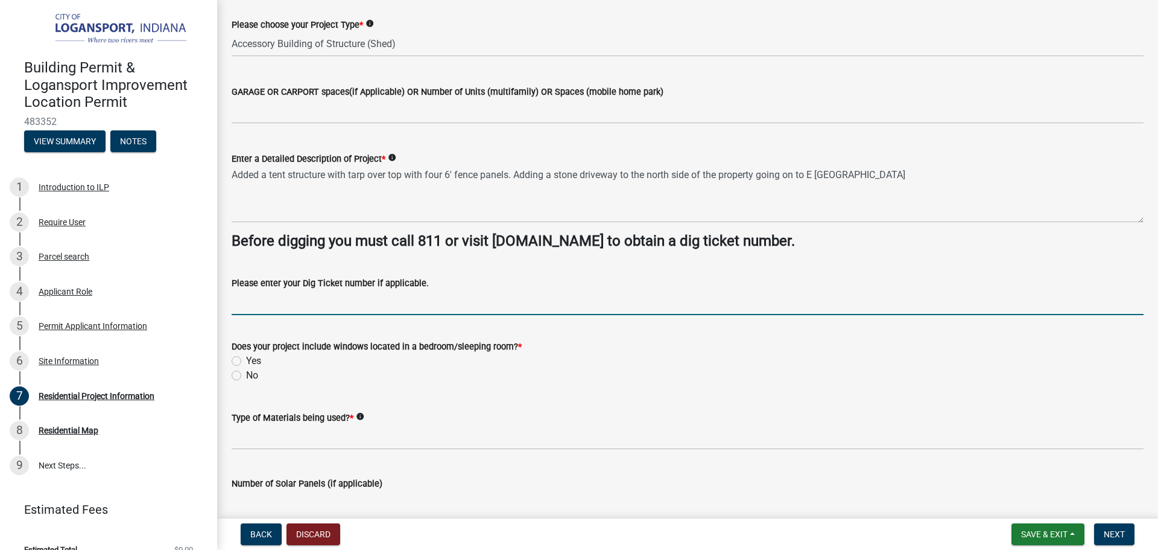
scroll to position [121, 0]
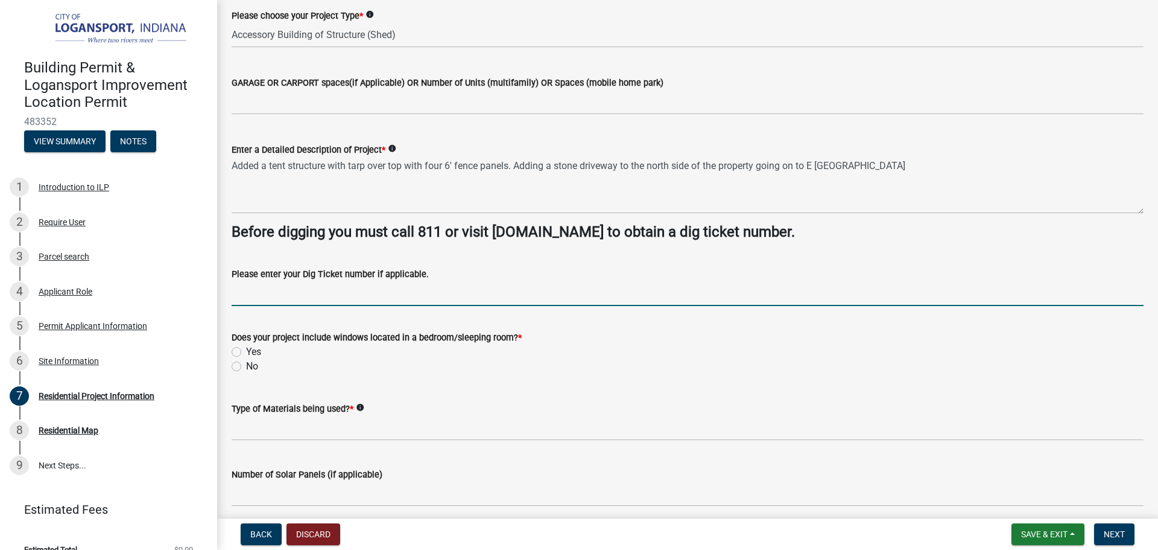
click at [231, 349] on div "Does your project include windows located in a bedroom/sleeping room? * Yes No" at bounding box center [688, 345] width 930 height 58
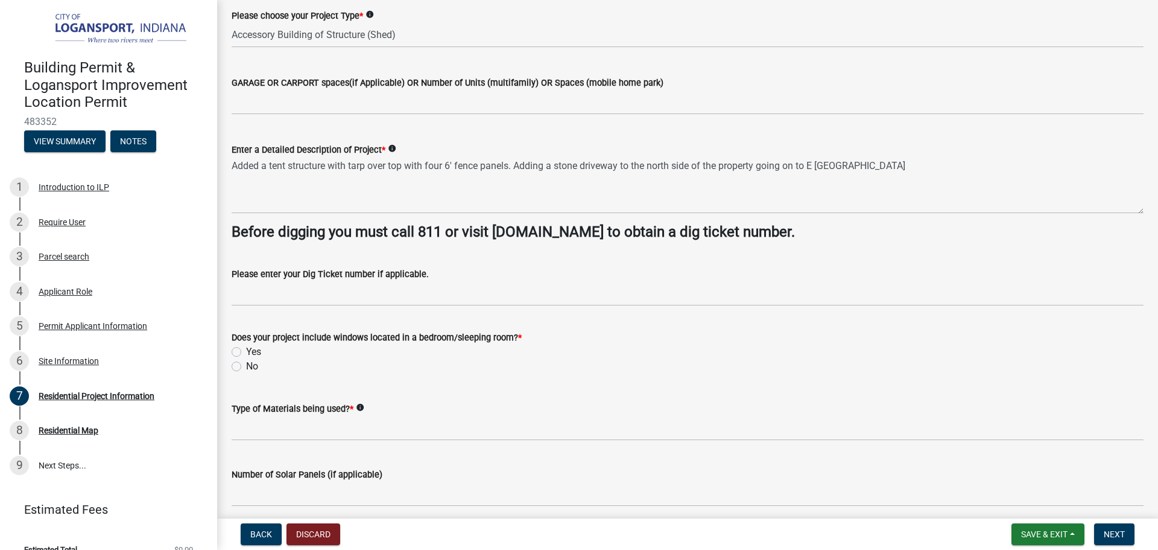
click at [231, 356] on div "Does your project include windows located in a bedroom/sleeping room? * Yes No" at bounding box center [688, 345] width 930 height 58
click at [246, 364] on label "No" at bounding box center [252, 366] width 12 height 14
click at [246, 364] on input "No" at bounding box center [250, 363] width 8 height 8
radio input "true"
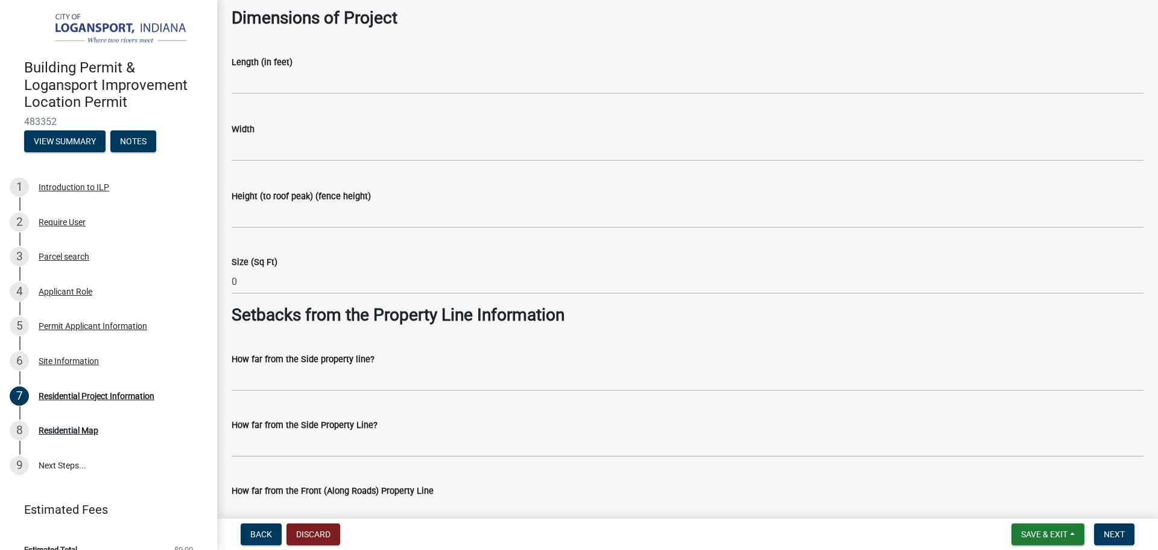
scroll to position [784, 0]
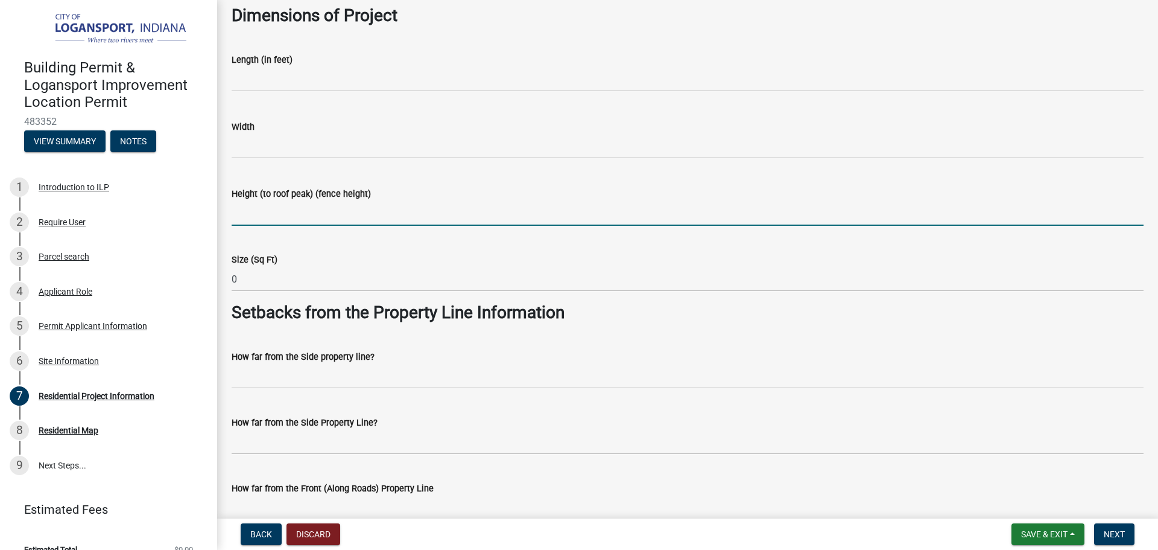
click at [266, 218] on input "Height (to roof peak) (fence height)" at bounding box center [688, 213] width 912 height 25
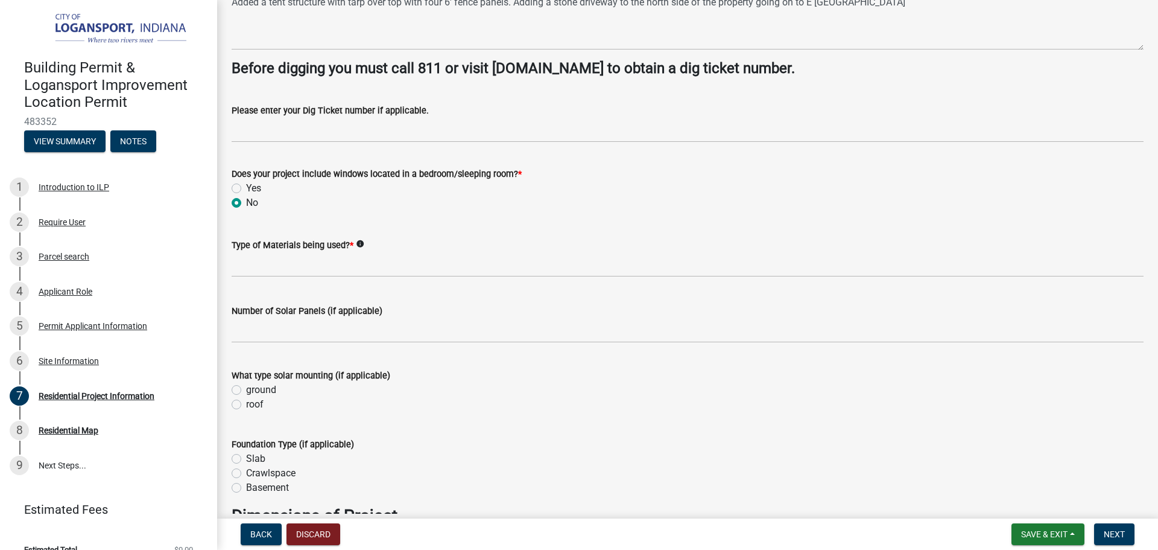
scroll to position [121, 0]
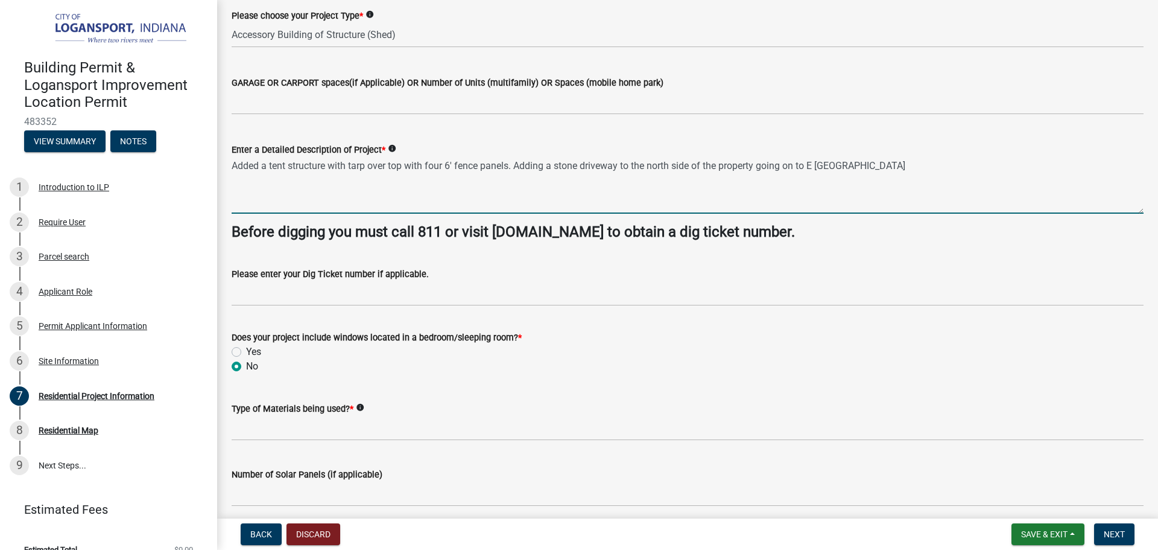
drag, startPoint x: 269, startPoint y: 165, endPoint x: 272, endPoint y: 170, distance: 6.2
click at [269, 165] on textarea "Added a tent structure with tarp over top with four 6' fence panels. Adding a s…" at bounding box center [688, 185] width 912 height 57
click at [352, 165] on textarea "Added a hoop tent structure with tarp over top with four 6' fence panels. Addin…" at bounding box center [688, 185] width 912 height 57
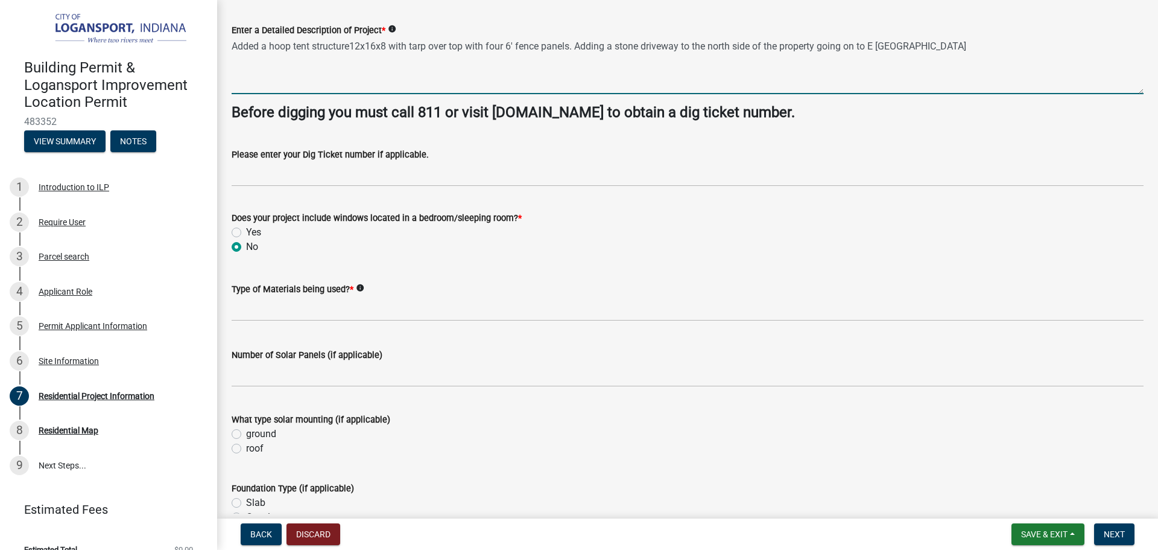
scroll to position [241, 0]
type textarea "Added a hoop tent structure12x16x8 with tarp over top with four 6' fence panels…"
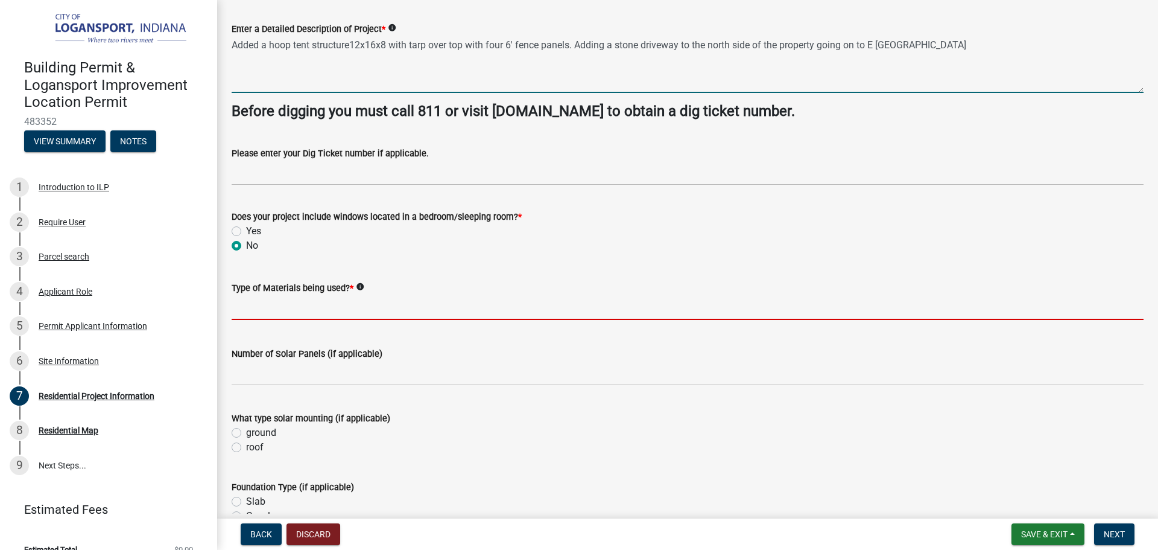
click at [276, 308] on input "Type of Materials being used? *" at bounding box center [688, 307] width 912 height 25
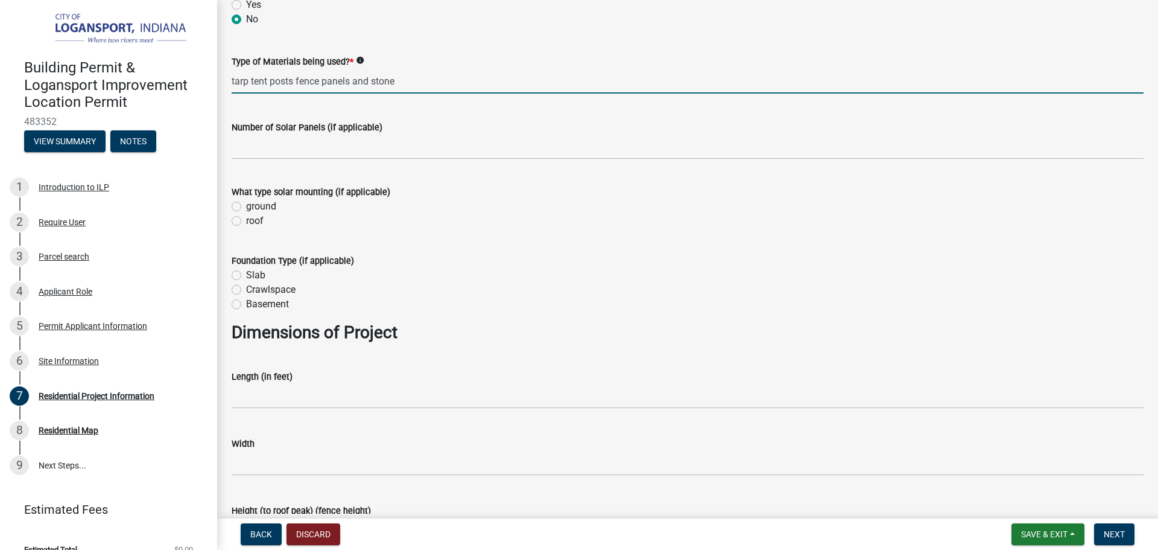
scroll to position [543, 0]
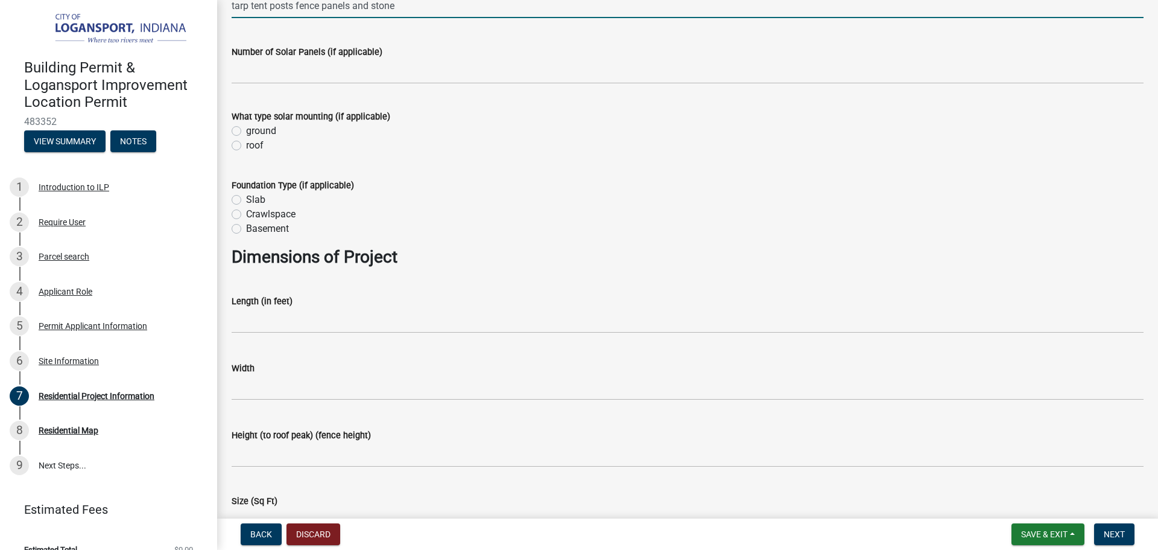
type input "tarp tent posts fence panels and stone"
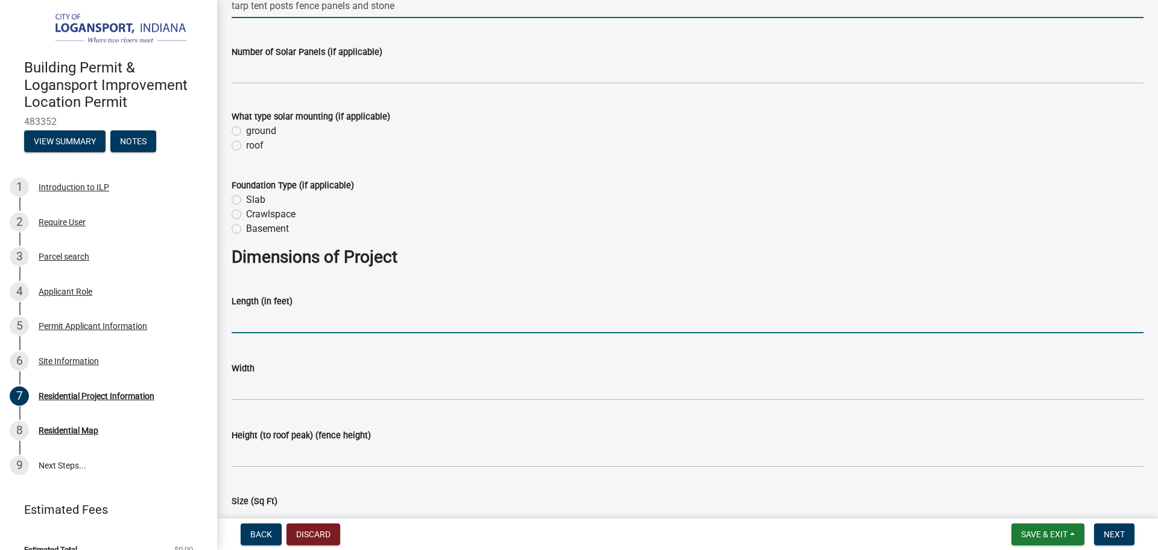
click at [250, 324] on input "text" at bounding box center [688, 320] width 912 height 25
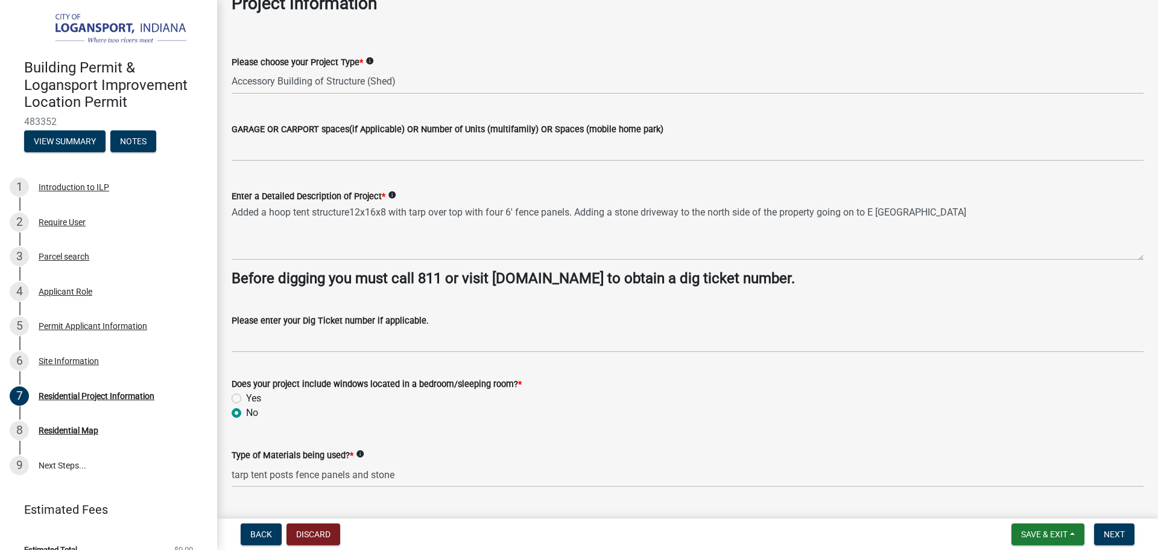
scroll to position [0, 0]
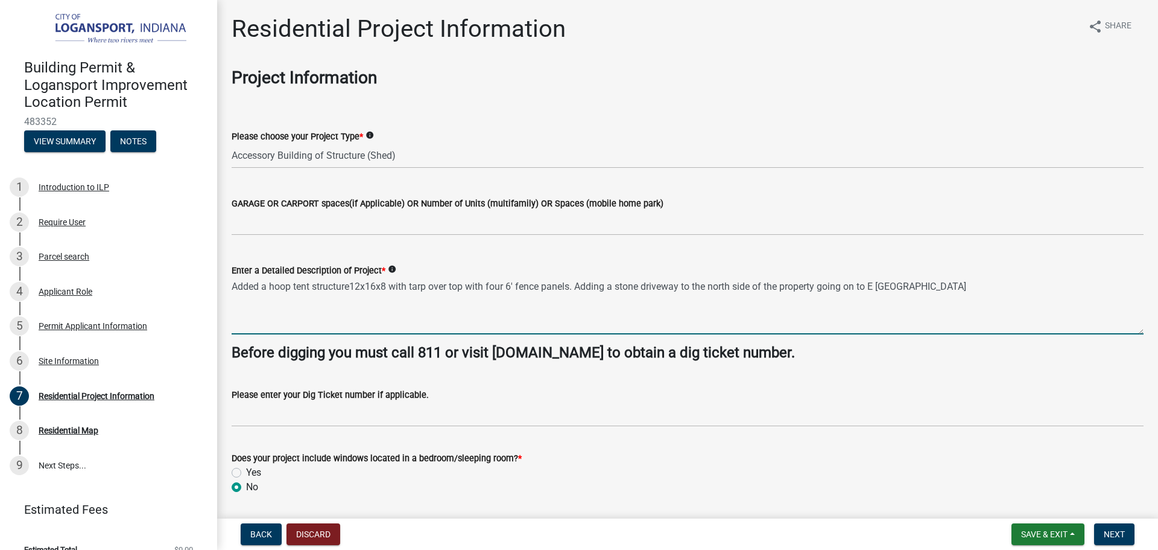
click at [685, 285] on textarea "Added a hoop tent structure12x16x8 with tarp over top with four 6' fence panels…" at bounding box center [688, 306] width 912 height 57
click at [691, 285] on textarea "Added a hoop tent structure12x16x8 with tarp over top with four 6' fence panels…" at bounding box center [688, 306] width 912 height 57
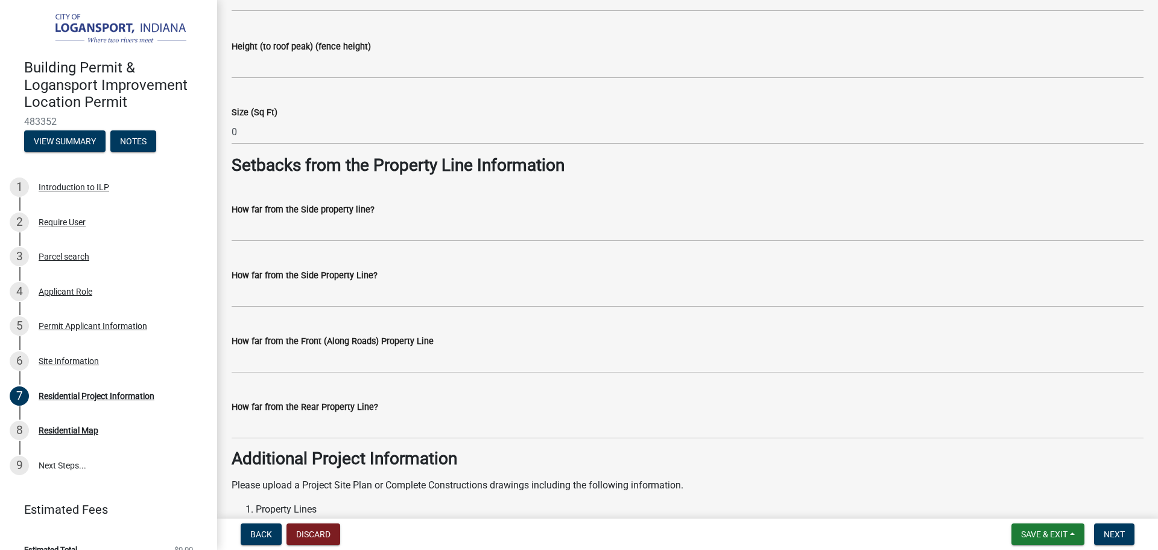
scroll to position [965, 0]
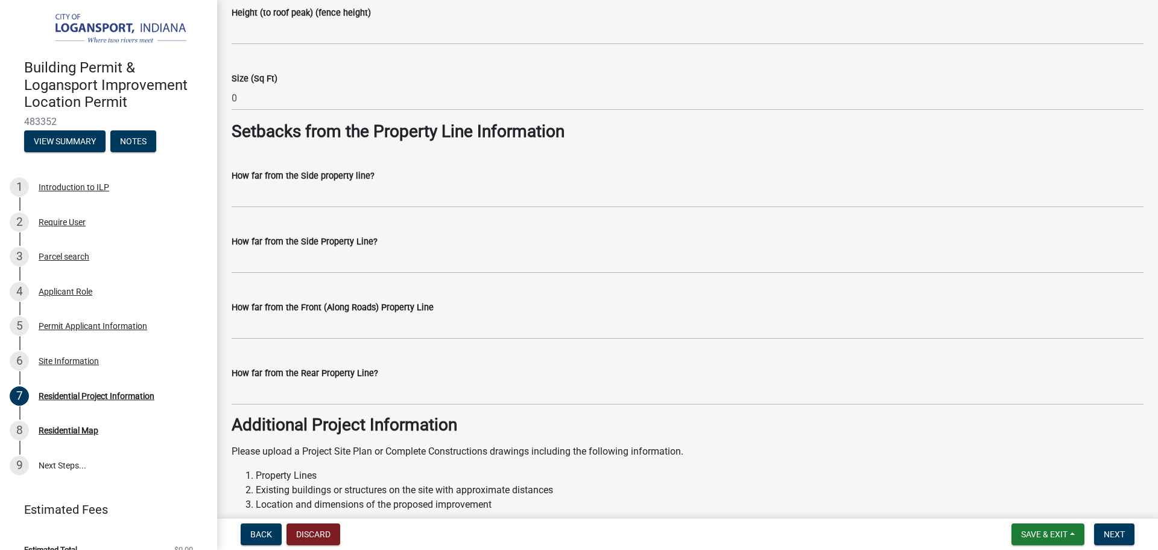
type textarea "Added a hoop tent structure12x16x8 with tarp over top with four 6' fence panels…"
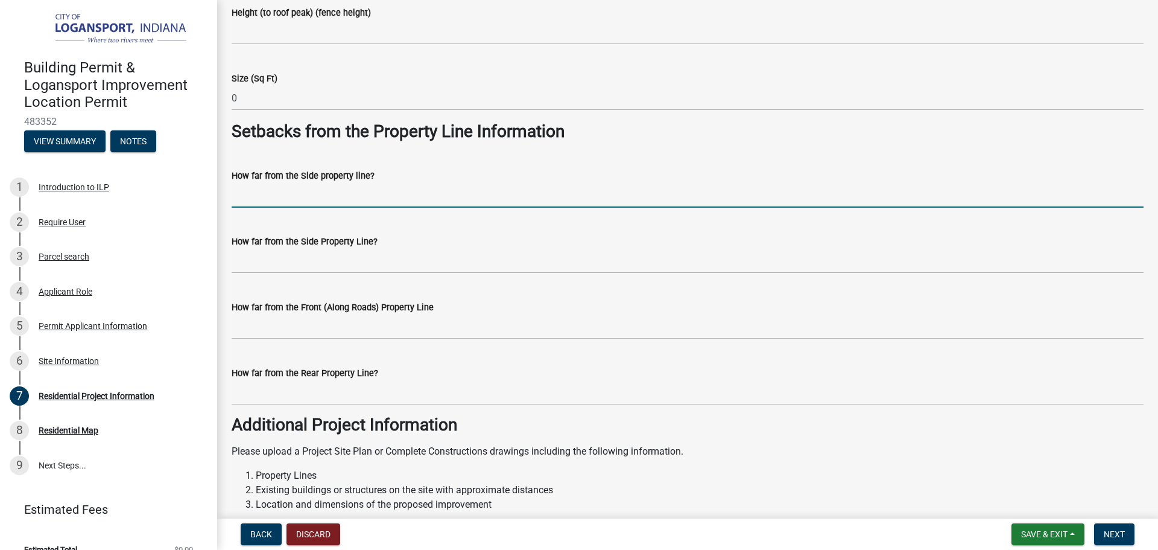
click at [286, 197] on input "How far from the Side property line?" at bounding box center [688, 195] width 912 height 25
type input "10"
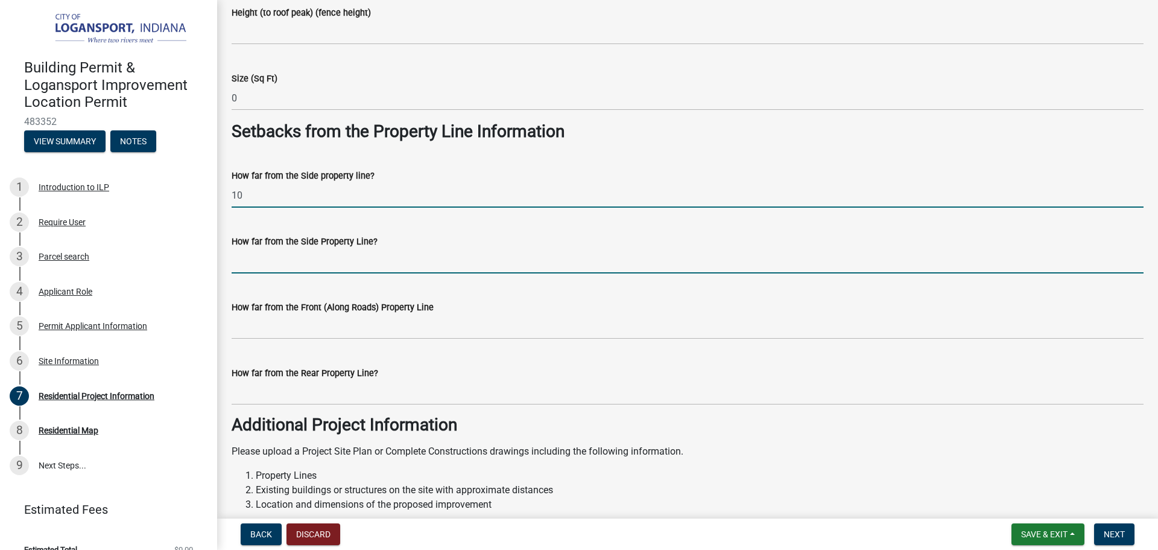
click at [256, 258] on input "How far from the Side Property Line?" at bounding box center [688, 261] width 912 height 25
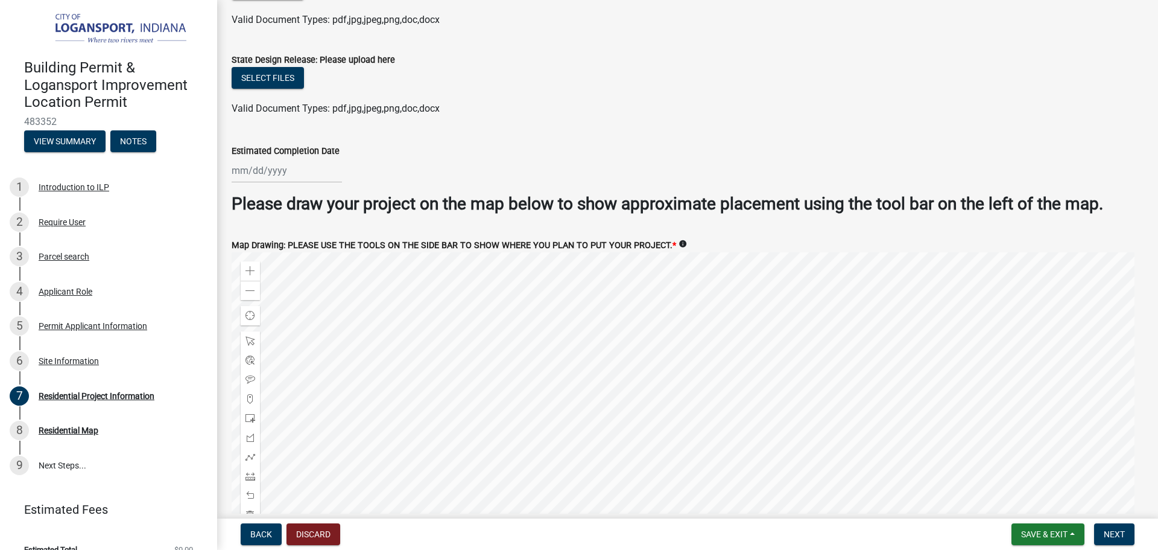
scroll to position [2320, 0]
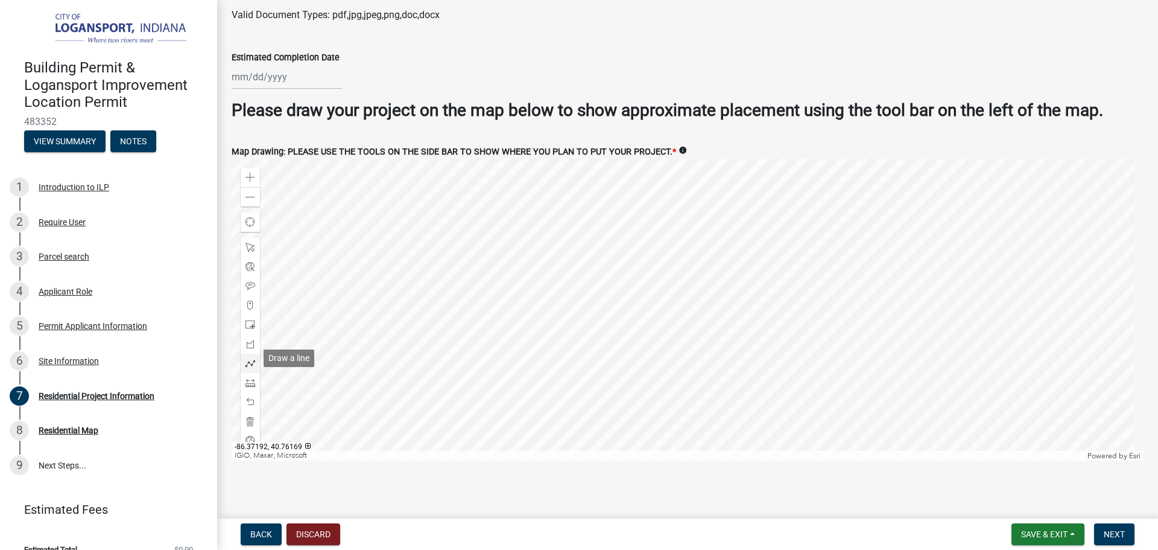
type input "16"
click at [252, 358] on span at bounding box center [251, 363] width 10 height 10
click at [250, 381] on span at bounding box center [251, 383] width 10 height 10
click at [695, 321] on div at bounding box center [688, 310] width 912 height 302
click at [711, 321] on div at bounding box center [688, 310] width 912 height 302
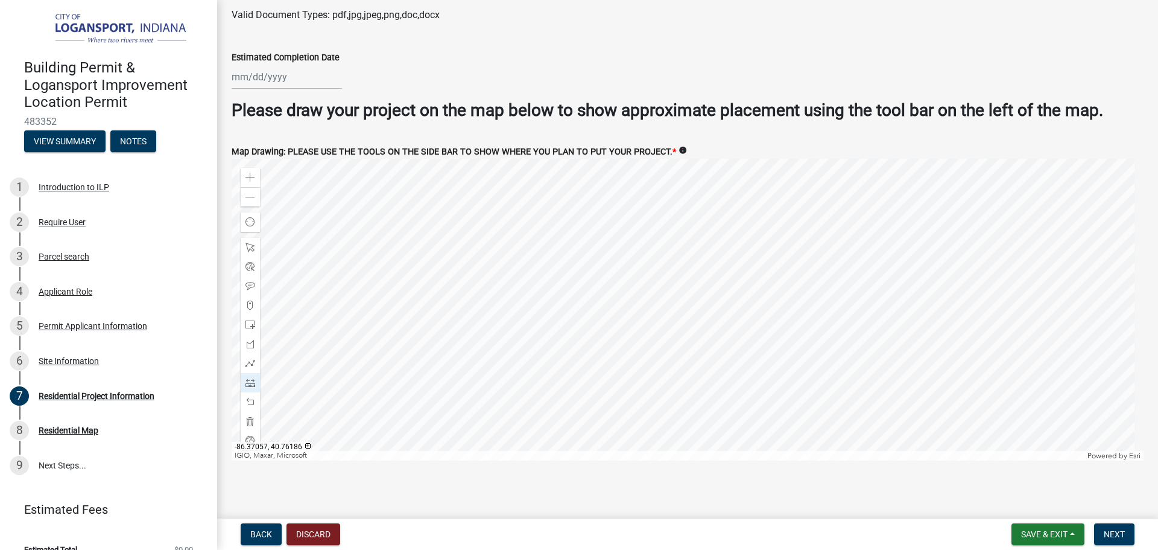
click at [710, 297] on div at bounding box center [688, 310] width 912 height 302
click at [692, 297] on div at bounding box center [688, 310] width 912 height 302
click at [691, 321] on div at bounding box center [688, 310] width 912 height 302
click at [256, 396] on div at bounding box center [250, 401] width 19 height 19
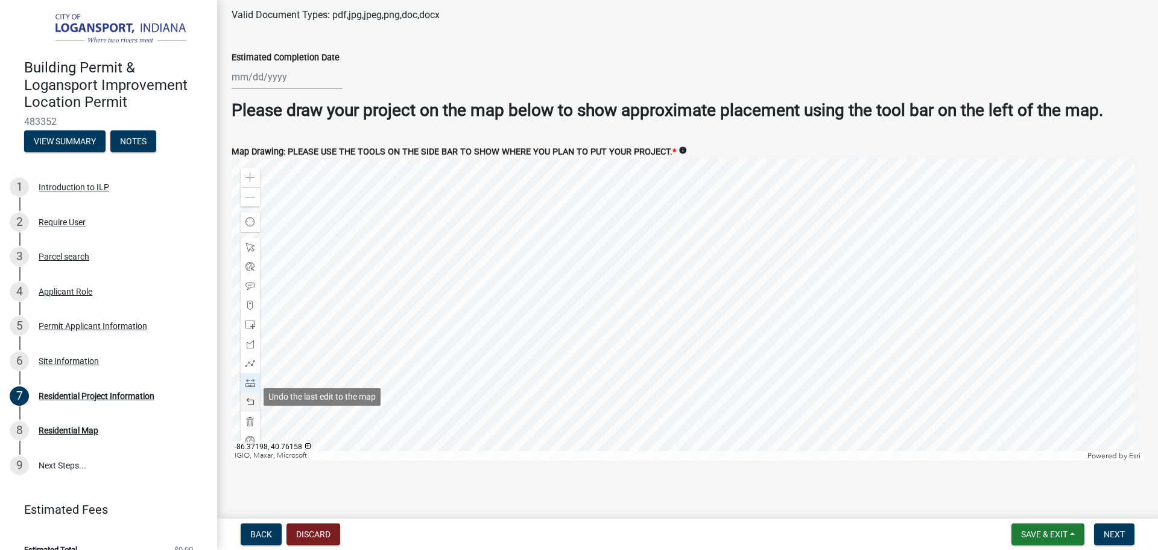
click at [256, 396] on div at bounding box center [250, 401] width 19 height 19
click at [252, 281] on span at bounding box center [251, 286] width 10 height 10
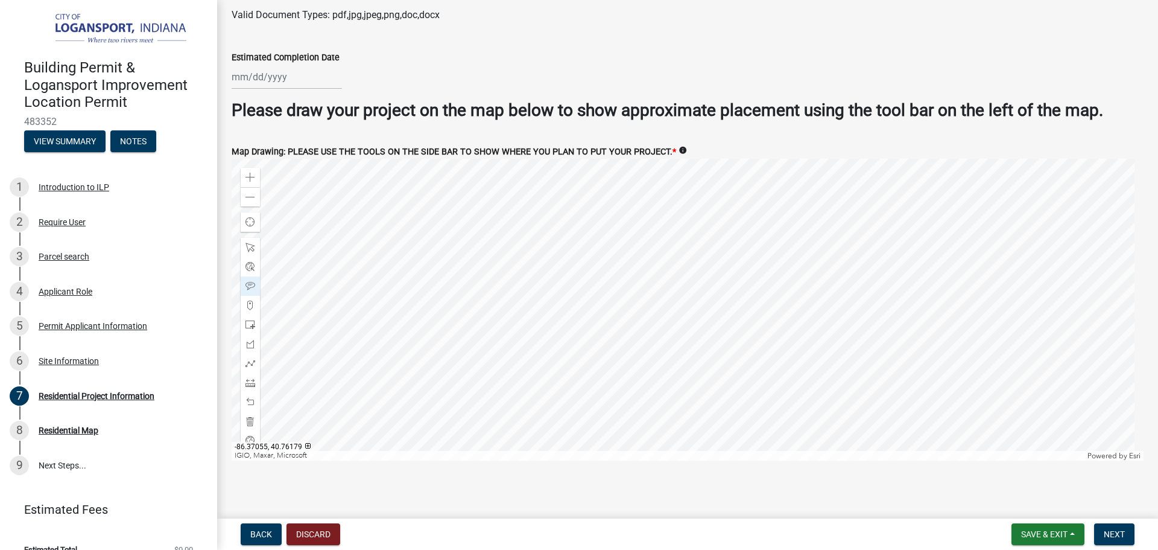
click at [717, 328] on div at bounding box center [688, 310] width 912 height 302
click at [631, 251] on div at bounding box center [688, 310] width 912 height 302
click at [244, 373] on div at bounding box center [250, 382] width 19 height 19
click at [250, 378] on span at bounding box center [251, 383] width 10 height 10
click at [631, 255] on div at bounding box center [688, 310] width 912 height 302
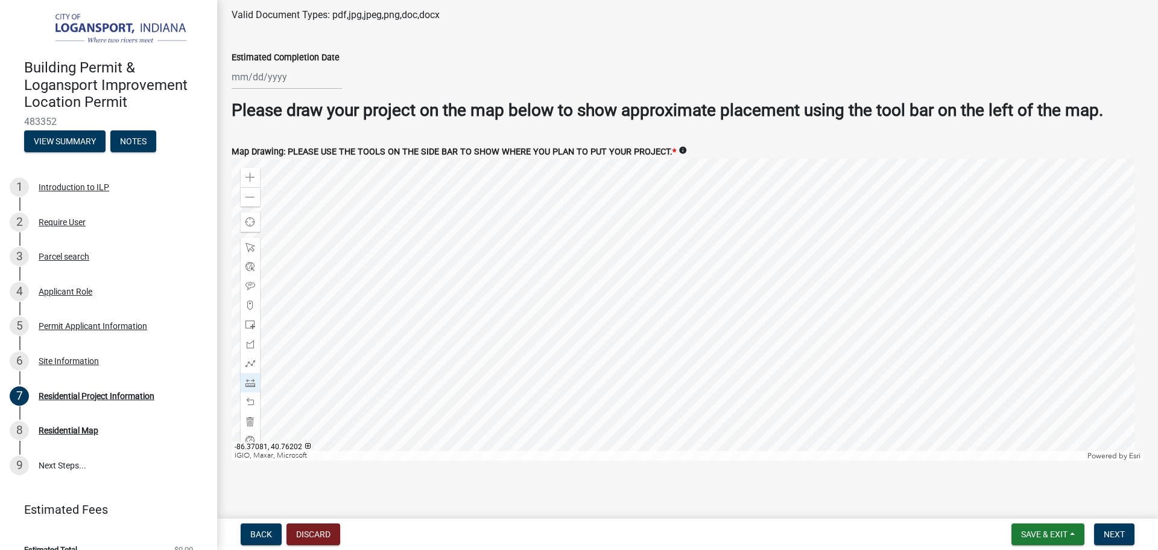
click at [629, 224] on div at bounding box center [688, 310] width 912 height 302
click at [623, 218] on div at bounding box center [688, 310] width 912 height 302
click at [642, 253] on div at bounding box center [688, 310] width 912 height 302
click at [642, 223] on div at bounding box center [688, 310] width 912 height 302
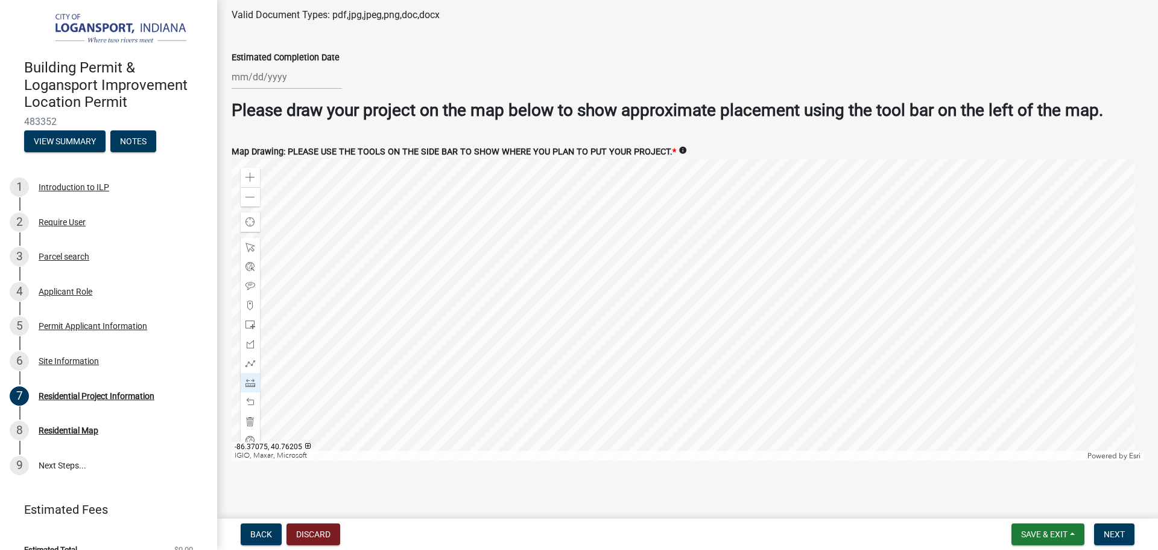
click at [649, 213] on div at bounding box center [688, 310] width 912 height 302
click at [255, 392] on div at bounding box center [250, 401] width 19 height 19
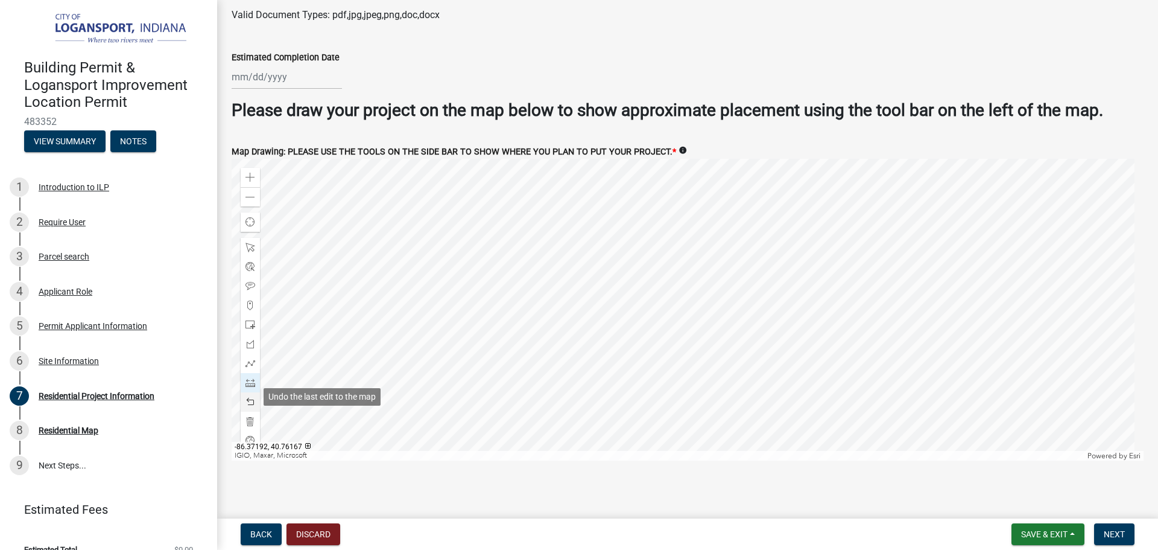
click at [255, 392] on div at bounding box center [250, 401] width 19 height 19
click at [644, 252] on div at bounding box center [688, 310] width 912 height 302
click at [641, 226] on div at bounding box center [688, 310] width 912 height 302
click at [646, 218] on div at bounding box center [688, 310] width 912 height 302
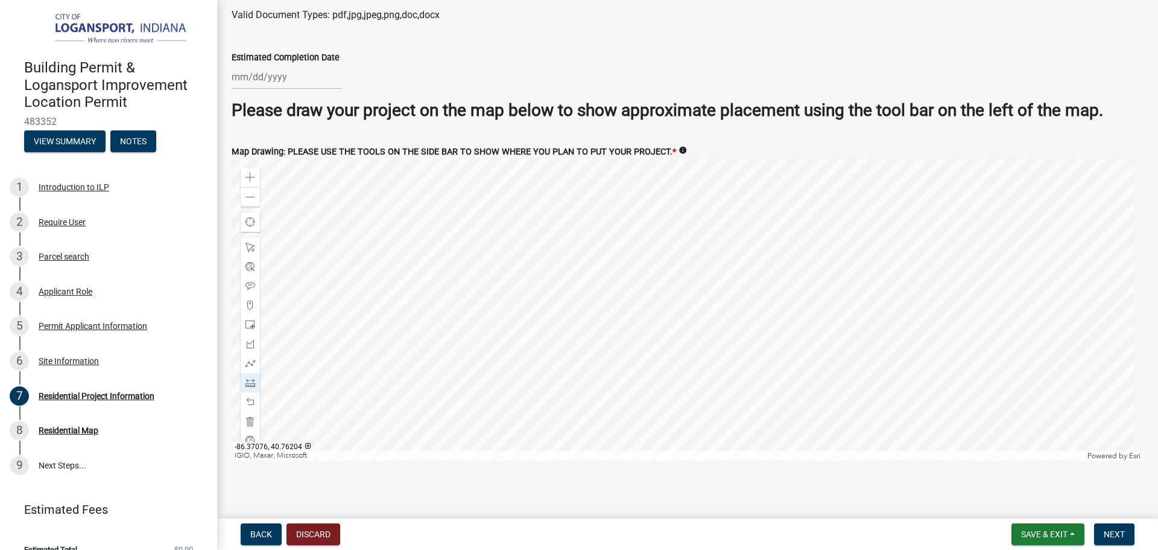
click at [646, 218] on div at bounding box center [688, 310] width 912 height 302
click at [251, 397] on span at bounding box center [251, 402] width 10 height 10
click at [1110, 532] on span "Next" at bounding box center [1114, 534] width 21 height 10
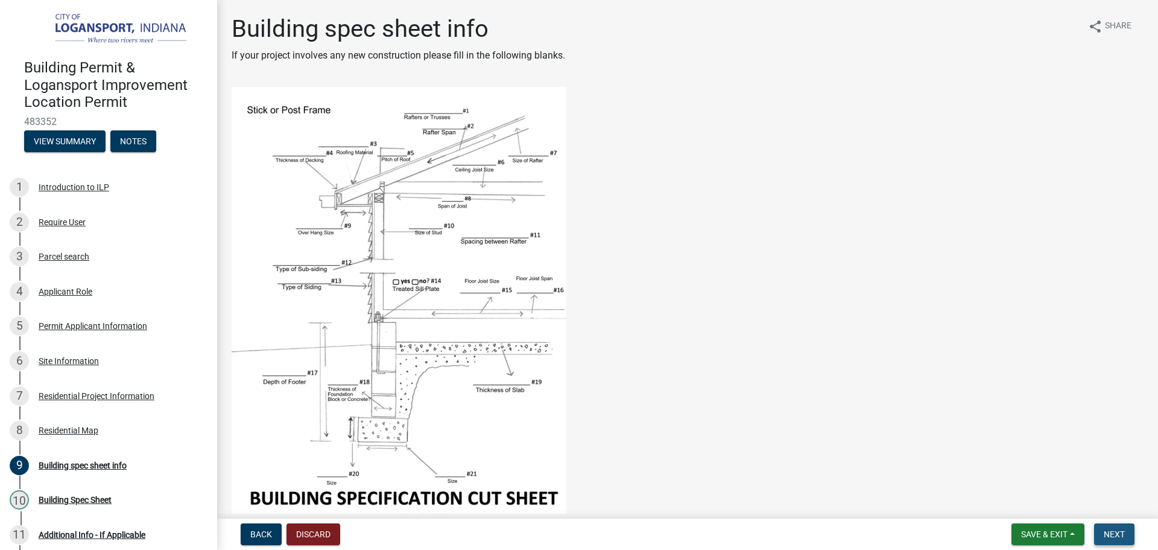
click at [1114, 539] on span "Next" at bounding box center [1114, 534] width 21 height 10
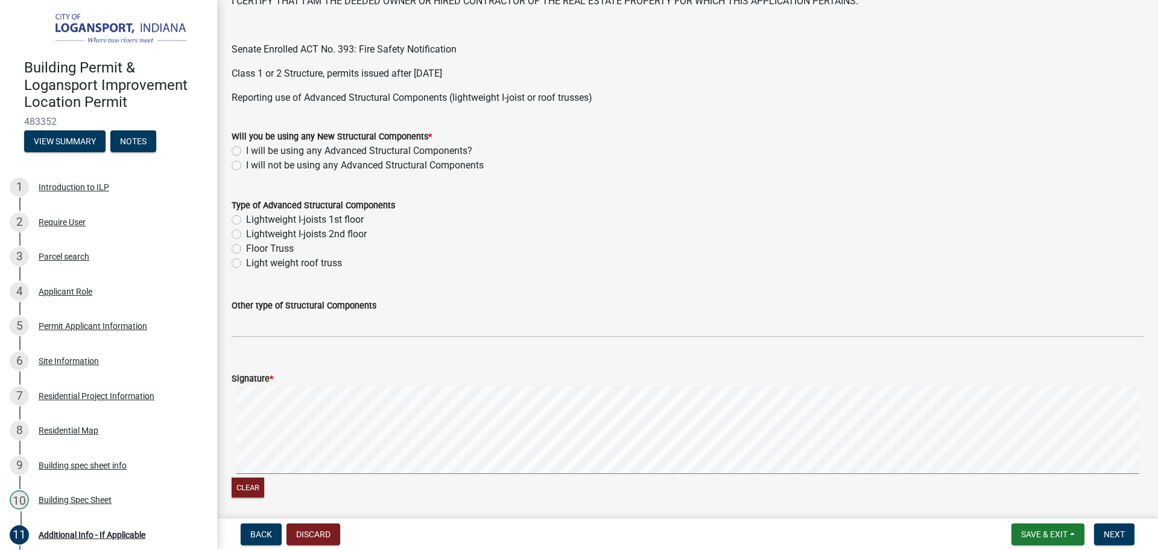
scroll to position [422, 0]
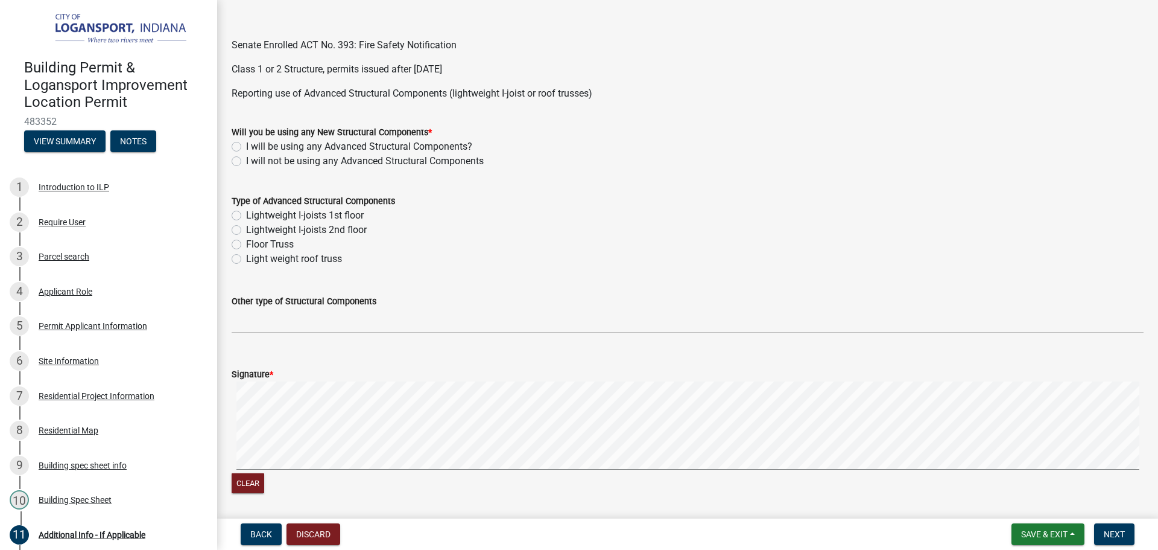
click at [246, 163] on label "I will not be using any Advanced Structural Components" at bounding box center [365, 161] width 238 height 14
click at [246, 162] on input "I will not be using any Advanced Structural Components" at bounding box center [250, 158] width 8 height 8
radio input "true"
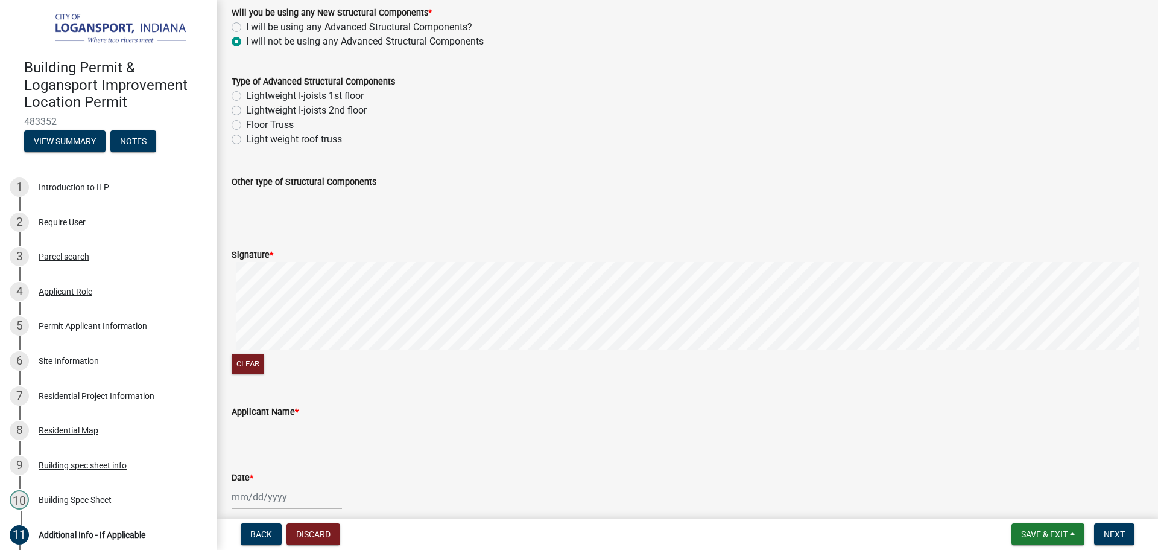
scroll to position [543, 0]
click at [314, 416] on div "Applicant Name *" at bounding box center [688, 410] width 912 height 14
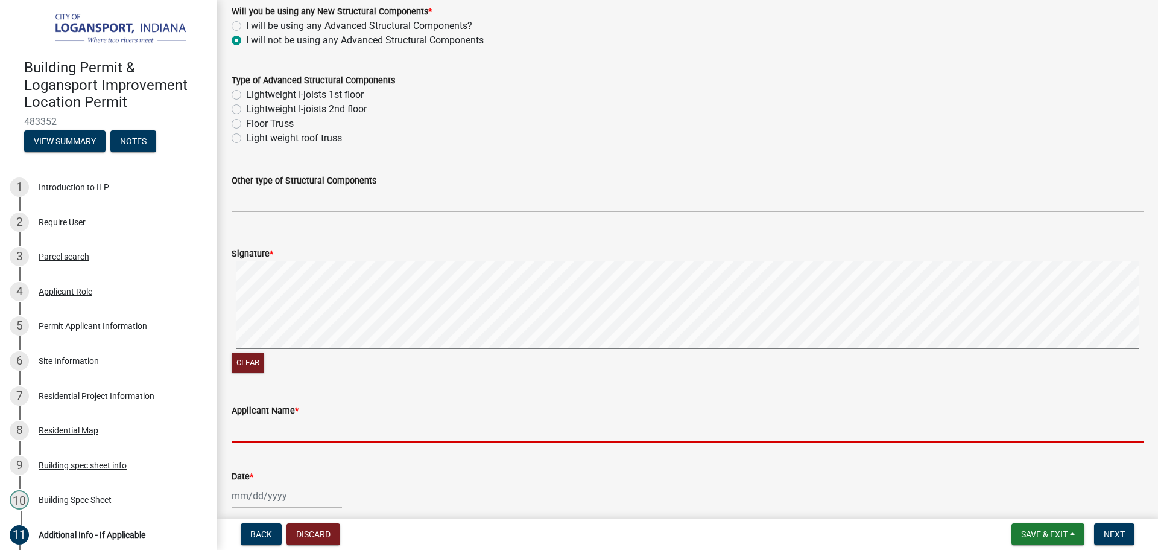
click at [237, 430] on input "Applicant Name *" at bounding box center [688, 430] width 912 height 25
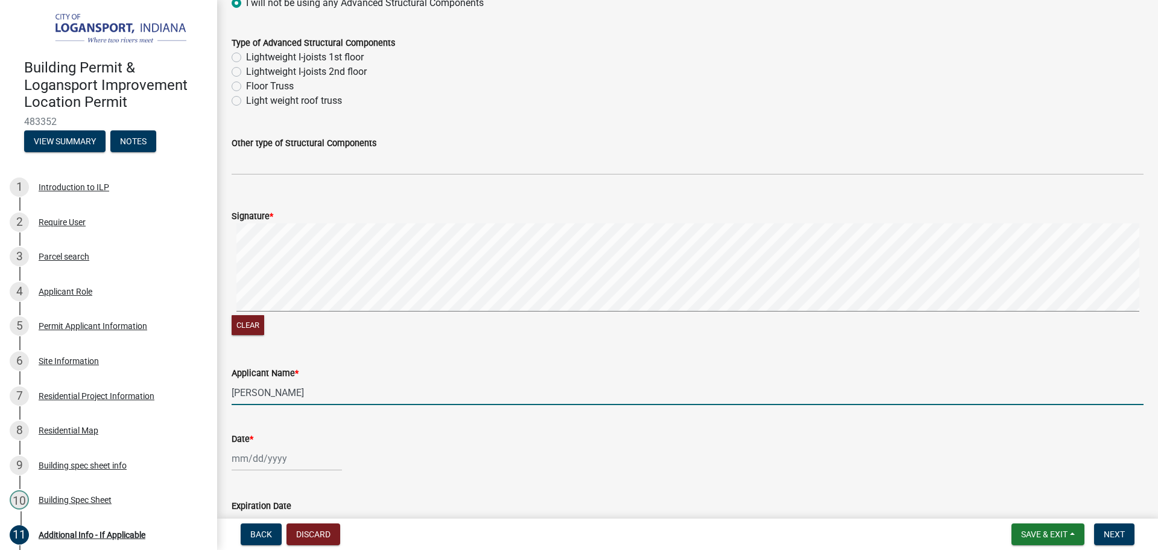
scroll to position [597, 0]
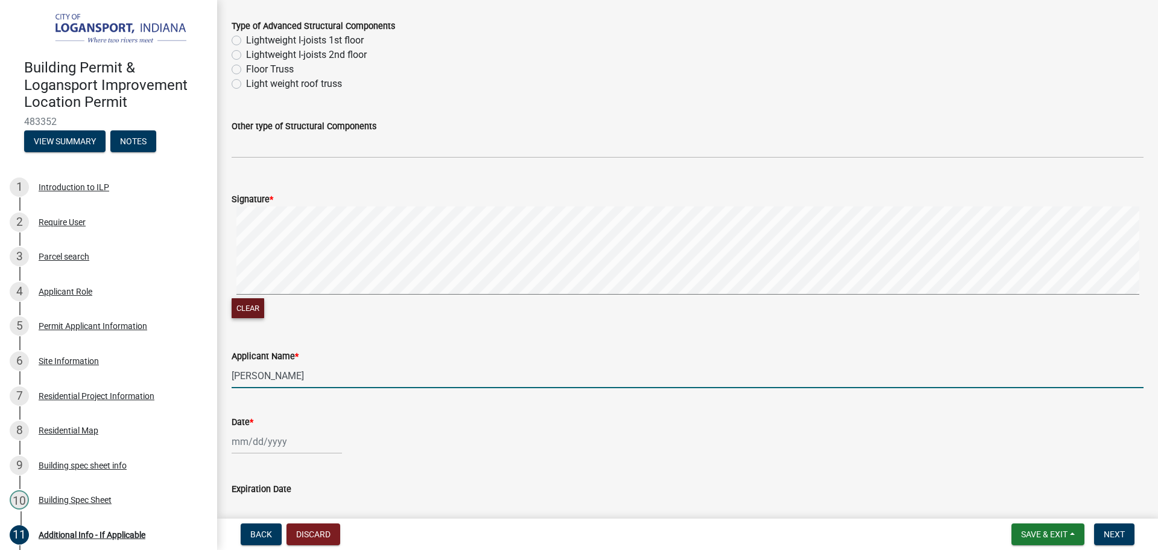
type input "[PERSON_NAME]"
click at [241, 300] on button "Clear" at bounding box center [248, 308] width 33 height 20
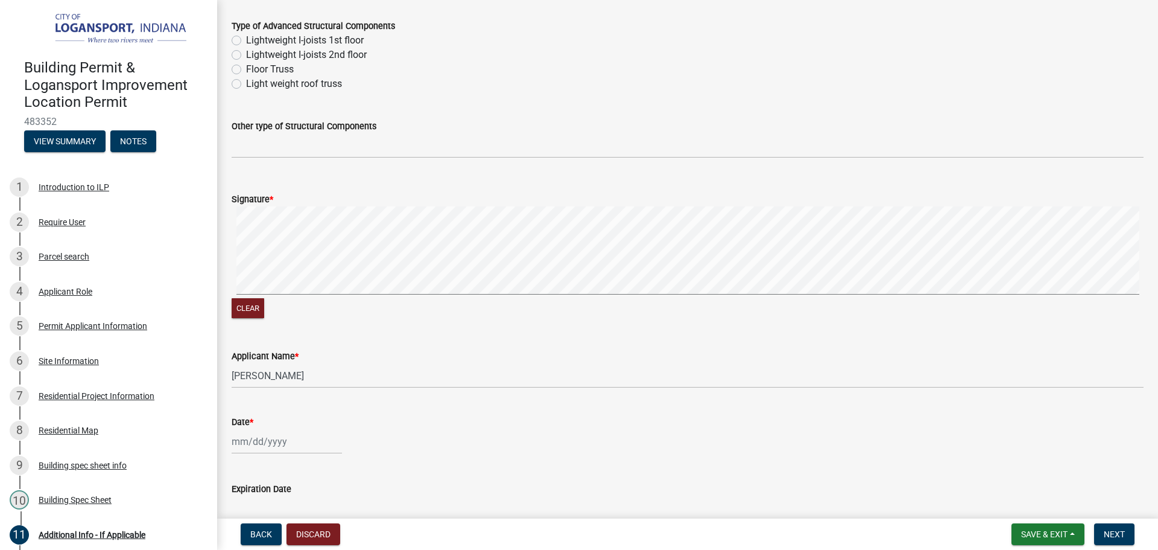
click at [294, 447] on div at bounding box center [287, 441] width 110 height 25
select select "9"
select select "2025"
click at [279, 380] on div "24" at bounding box center [282, 376] width 19 height 19
type input "[DATE]"
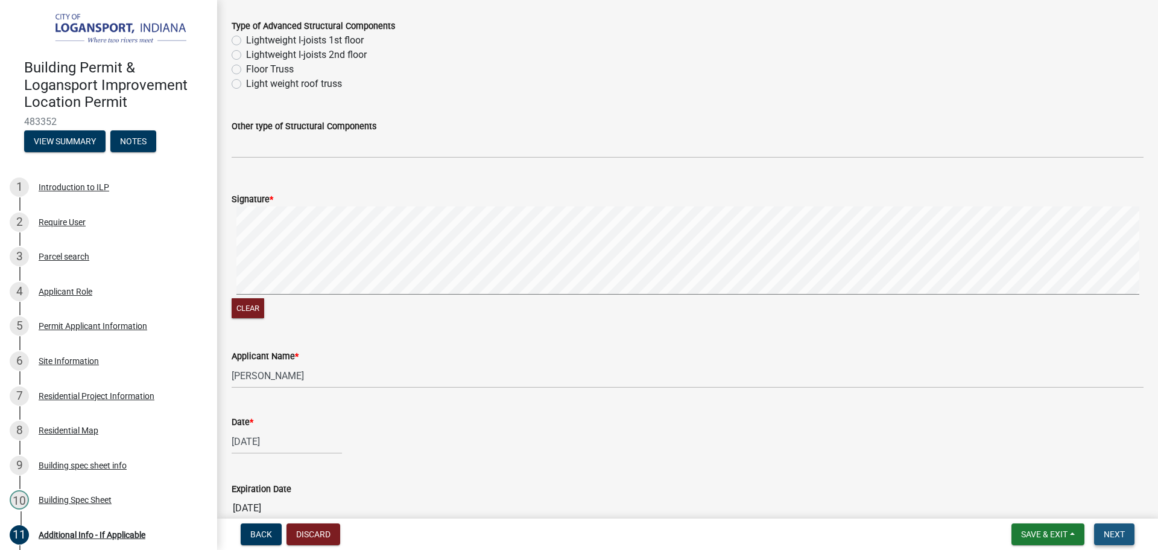
click at [1127, 533] on button "Next" at bounding box center [1115, 534] width 40 height 22
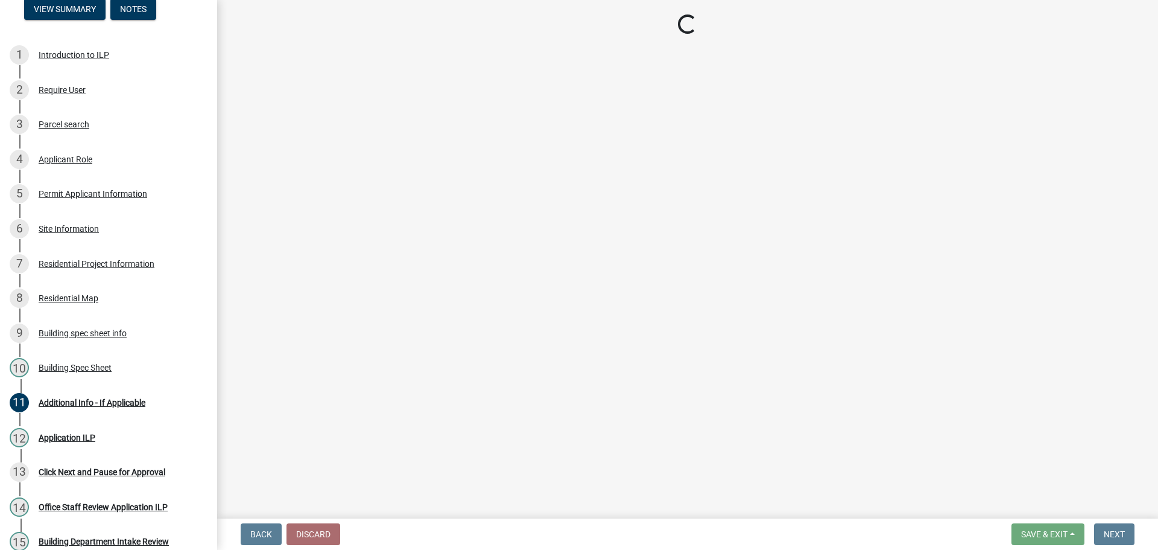
scroll to position [259, 0]
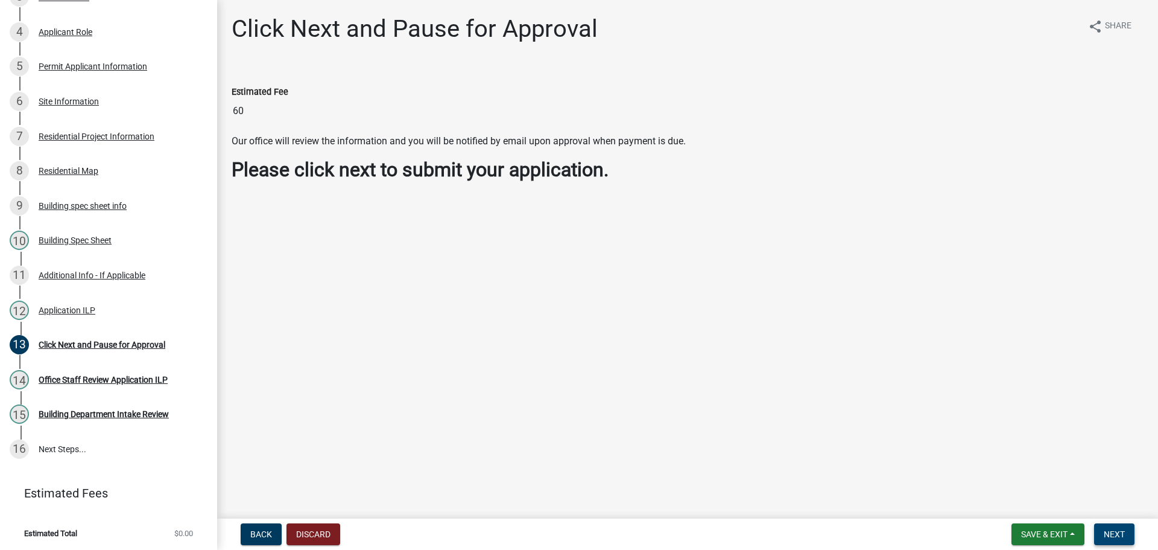
click at [1116, 535] on span "Next" at bounding box center [1114, 534] width 21 height 10
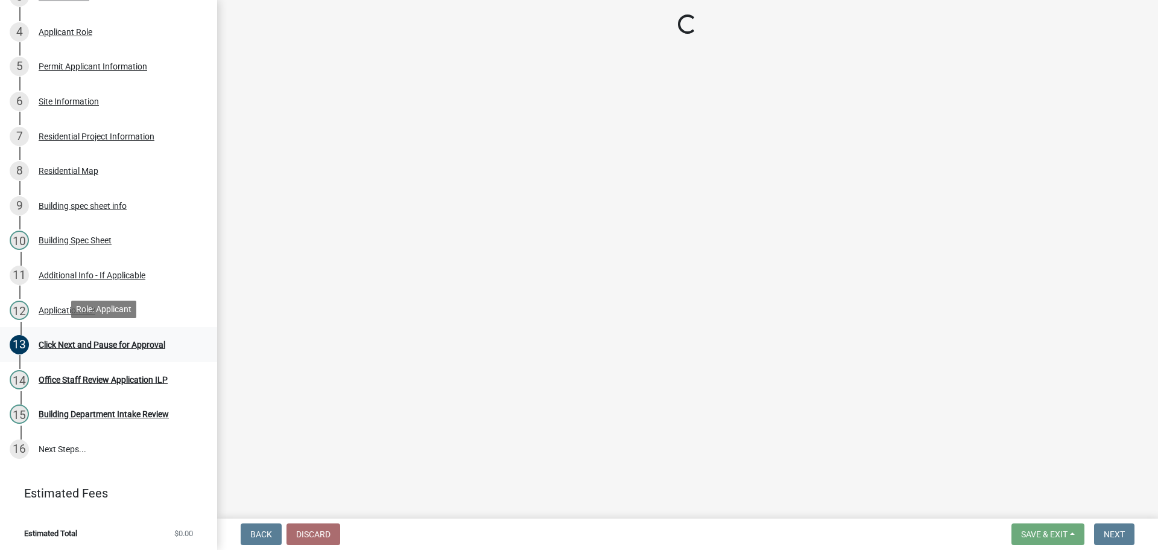
click at [134, 346] on div "Click Next and Pause for Approval" at bounding box center [102, 344] width 127 height 8
click at [78, 345] on div "Click Next and Pause for Approval" at bounding box center [102, 344] width 127 height 8
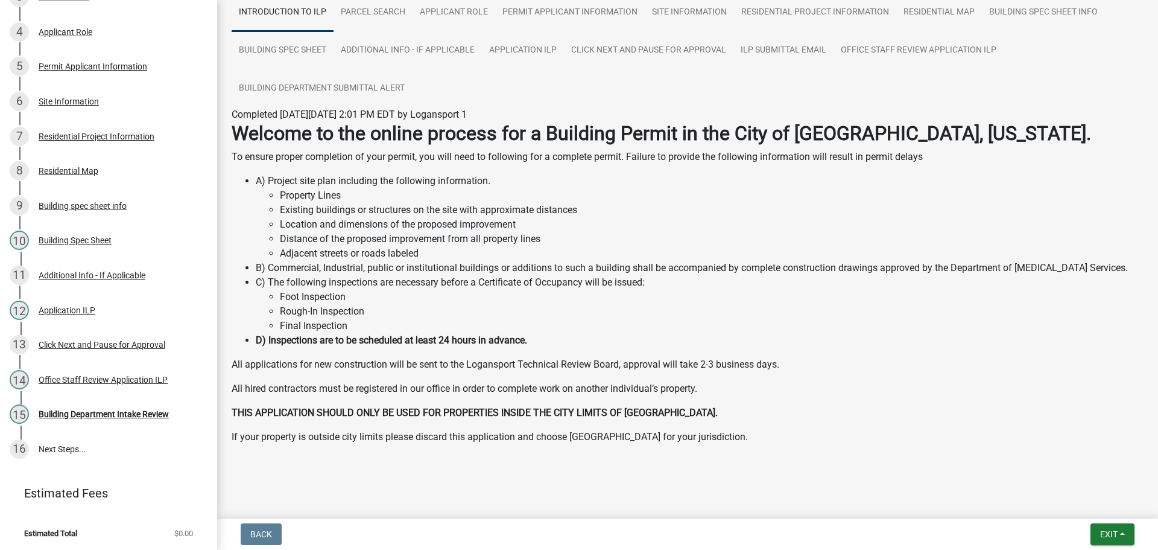
scroll to position [100, 0]
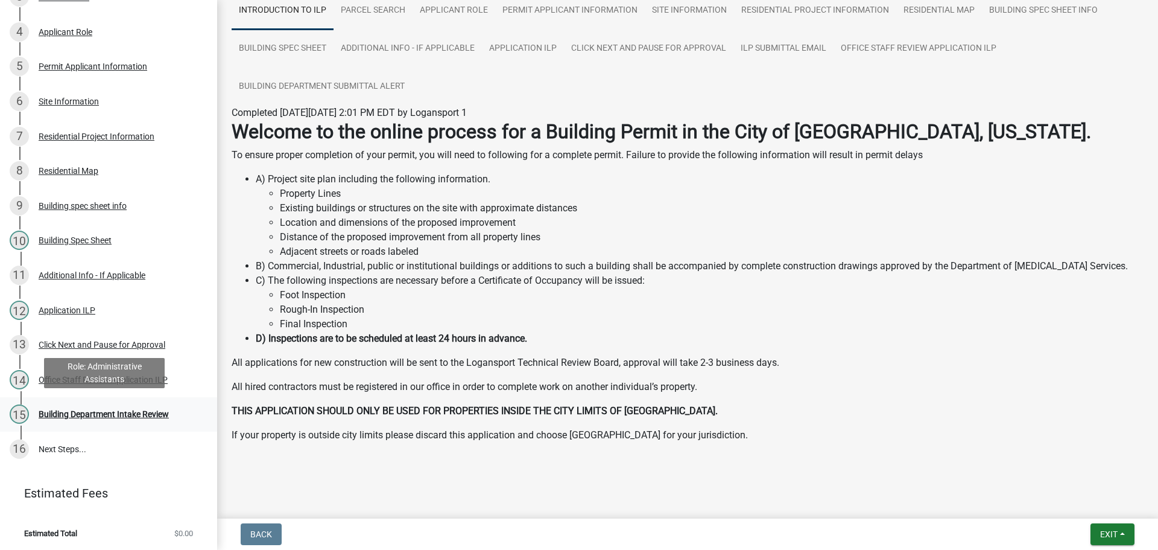
click at [120, 415] on div "Building Department Intake Review" at bounding box center [104, 414] width 130 height 8
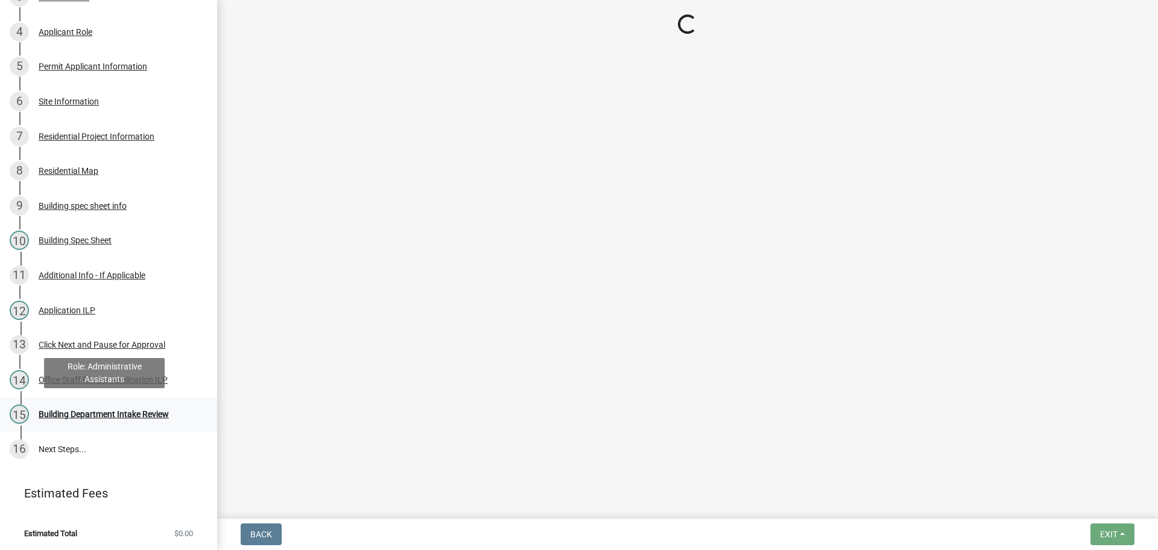
scroll to position [0, 0]
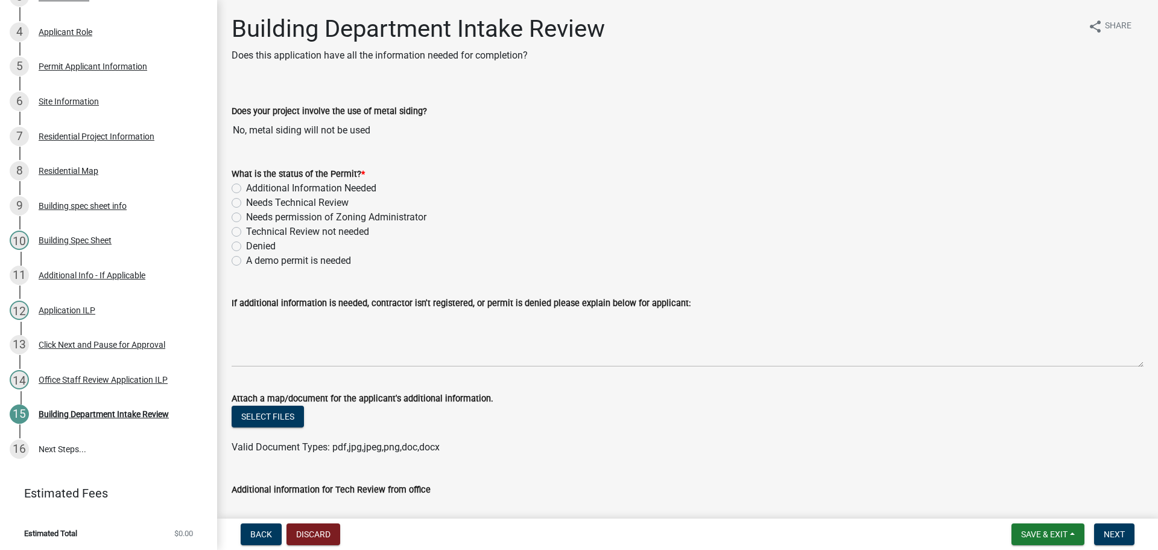
click at [246, 202] on label "Needs Technical Review" at bounding box center [297, 202] width 103 height 14
click at [246, 202] on input "Needs Technical Review" at bounding box center [250, 199] width 8 height 8
radio input "true"
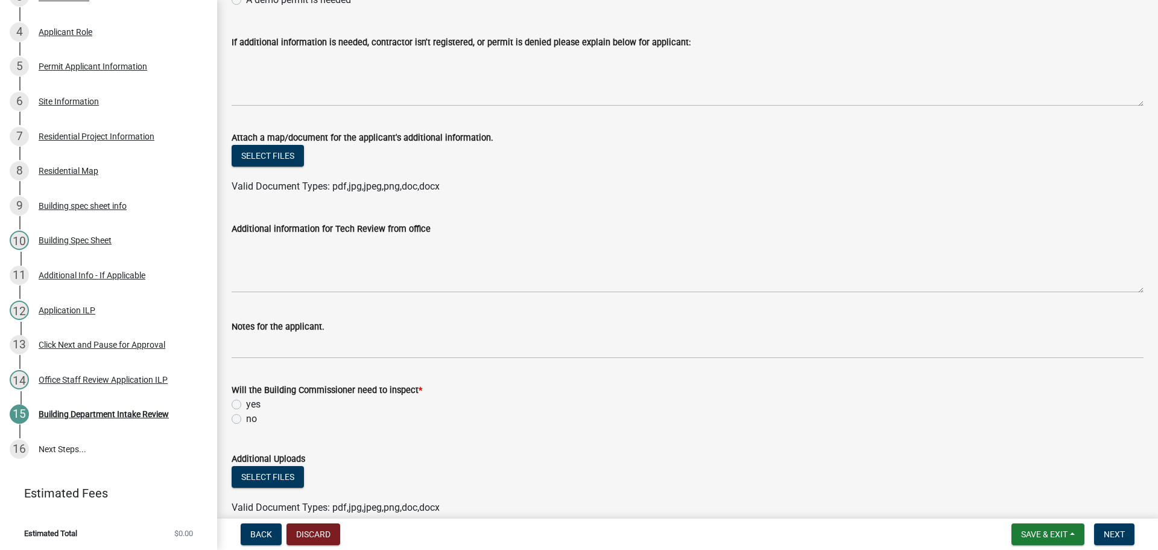
scroll to position [302, 0]
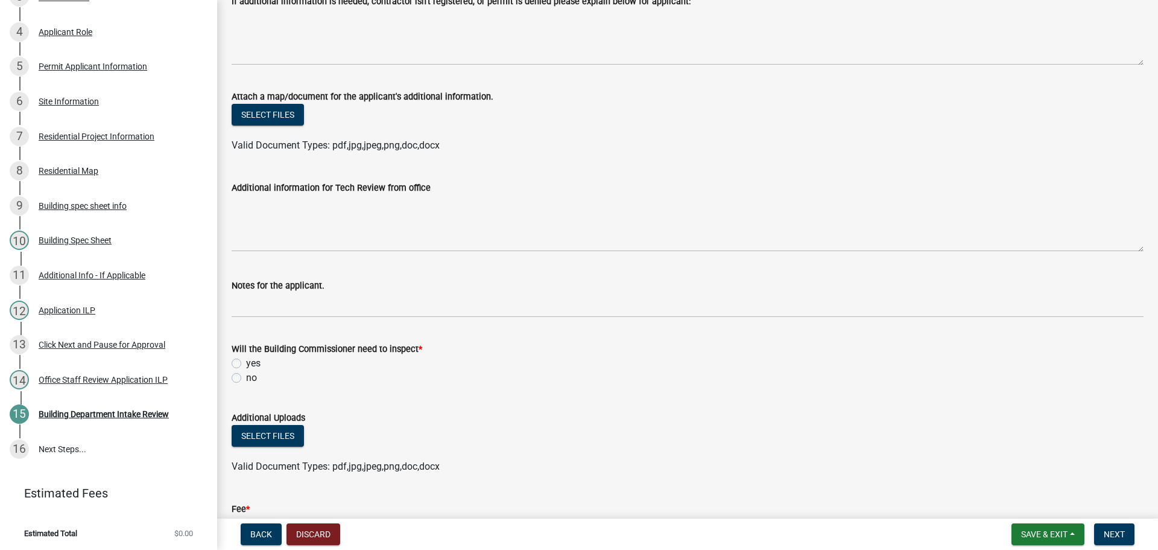
click at [246, 359] on label "yes" at bounding box center [253, 363] width 14 height 14
click at [246, 359] on input "yes" at bounding box center [250, 360] width 8 height 8
radio input "true"
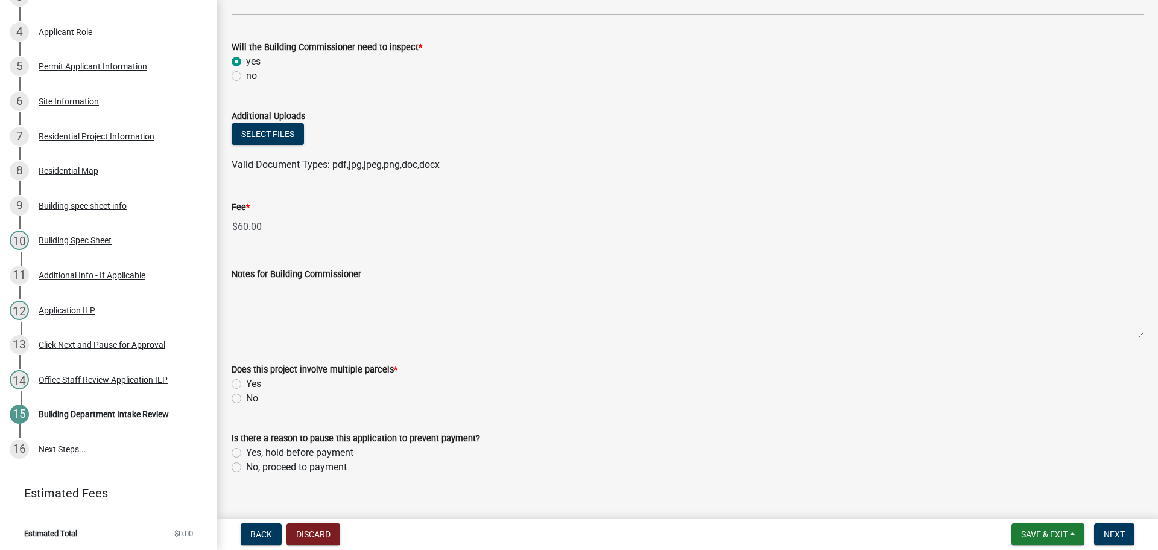
scroll to position [622, 0]
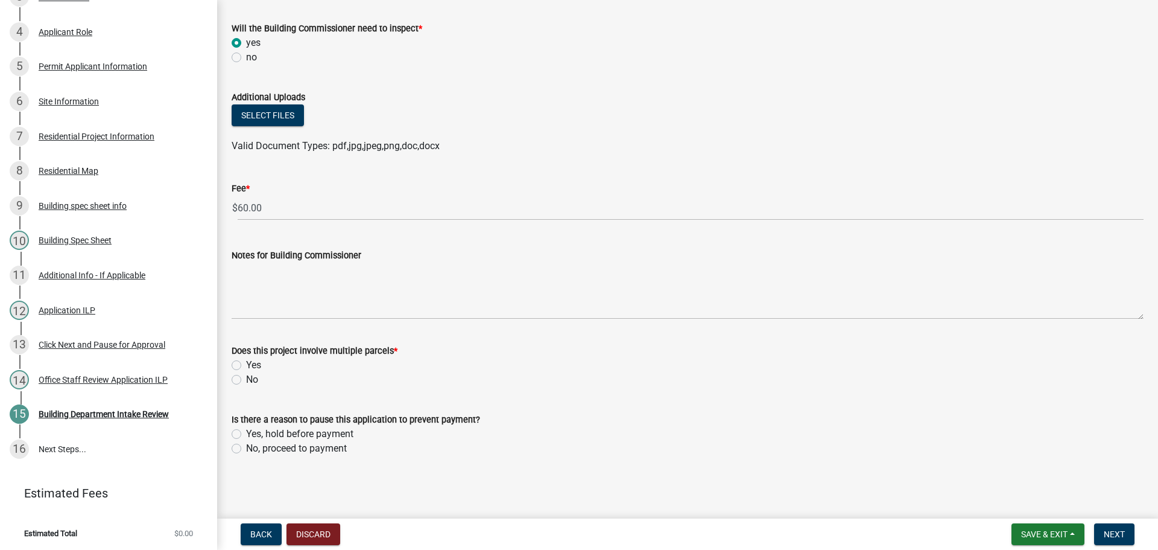
click at [246, 378] on label "No" at bounding box center [252, 379] width 12 height 14
click at [246, 378] on input "No" at bounding box center [250, 376] width 8 height 8
radio input "true"
click at [246, 453] on label "No, proceed to payment" at bounding box center [296, 448] width 101 height 14
click at [246, 449] on input "No, proceed to payment" at bounding box center [250, 445] width 8 height 8
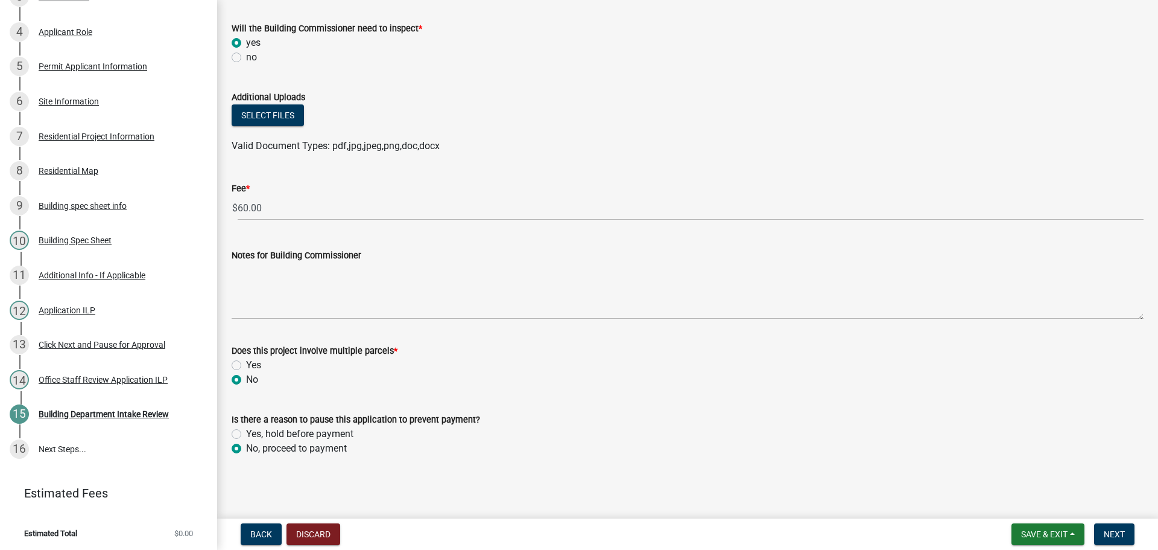
radio input "true"
click at [1121, 533] on span "Next" at bounding box center [1114, 534] width 21 height 10
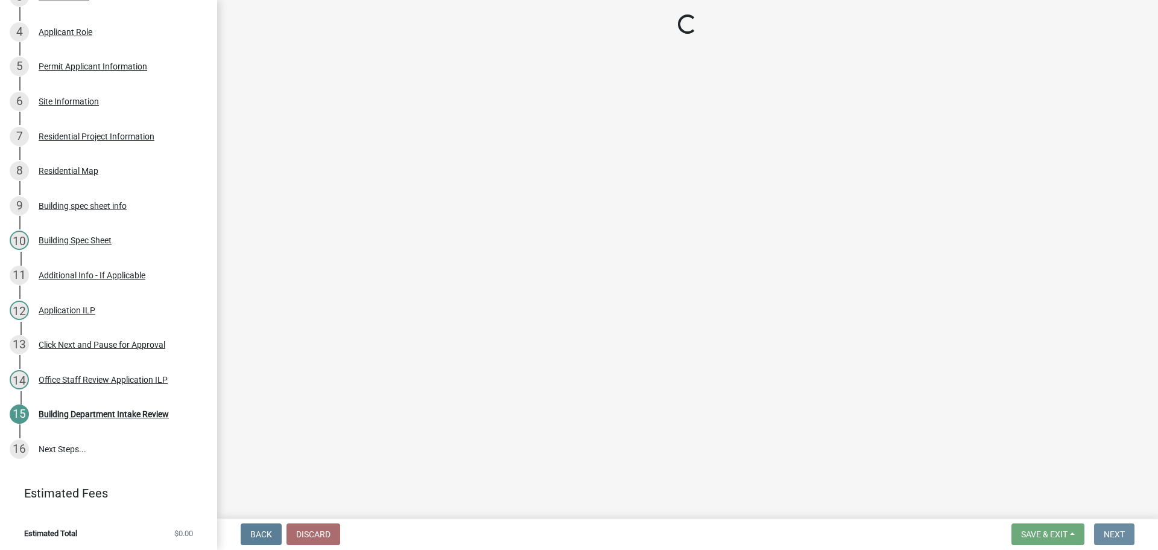
scroll to position [0, 0]
drag, startPoint x: 220, startPoint y: 388, endPoint x: 247, endPoint y: 242, distance: 148.5
click at [247, 245] on main "Loading..." at bounding box center [687, 256] width 941 height 513
